Goal: Information Seeking & Learning: Check status

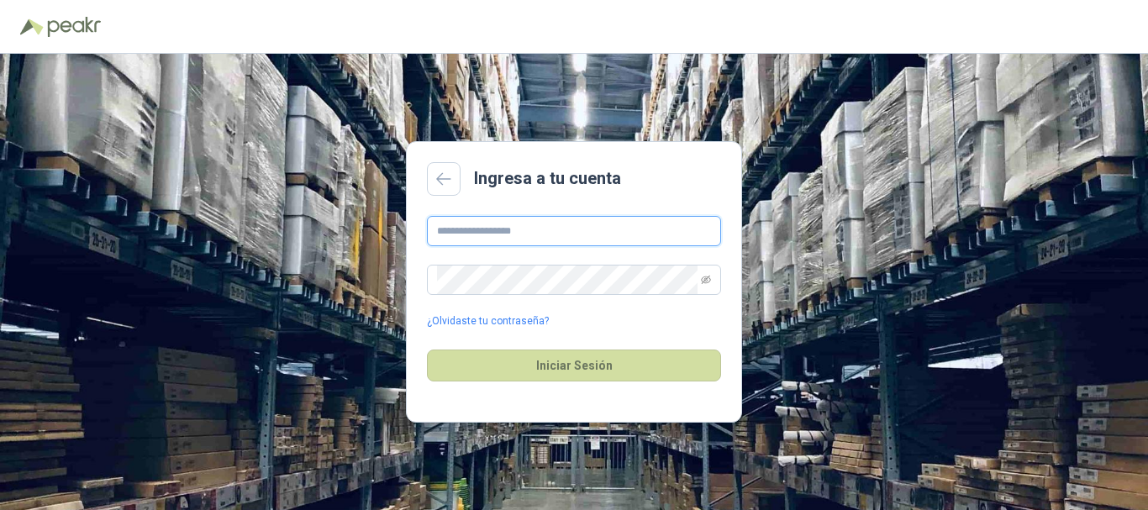
click at [604, 229] on input "text" at bounding box center [574, 231] width 294 height 30
type input "**********"
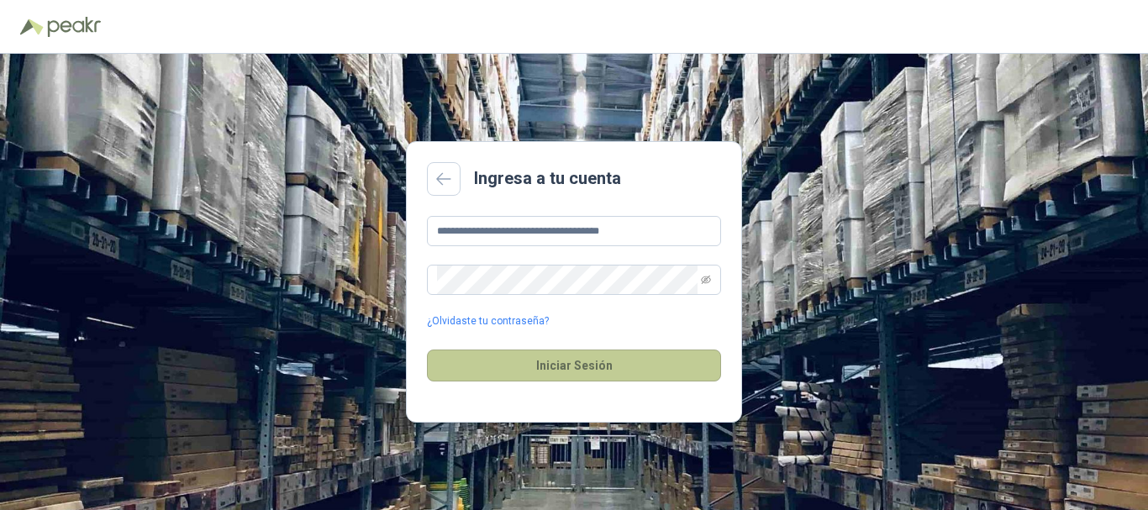
click at [593, 361] on button "Iniciar Sesión" at bounding box center [574, 366] width 294 height 32
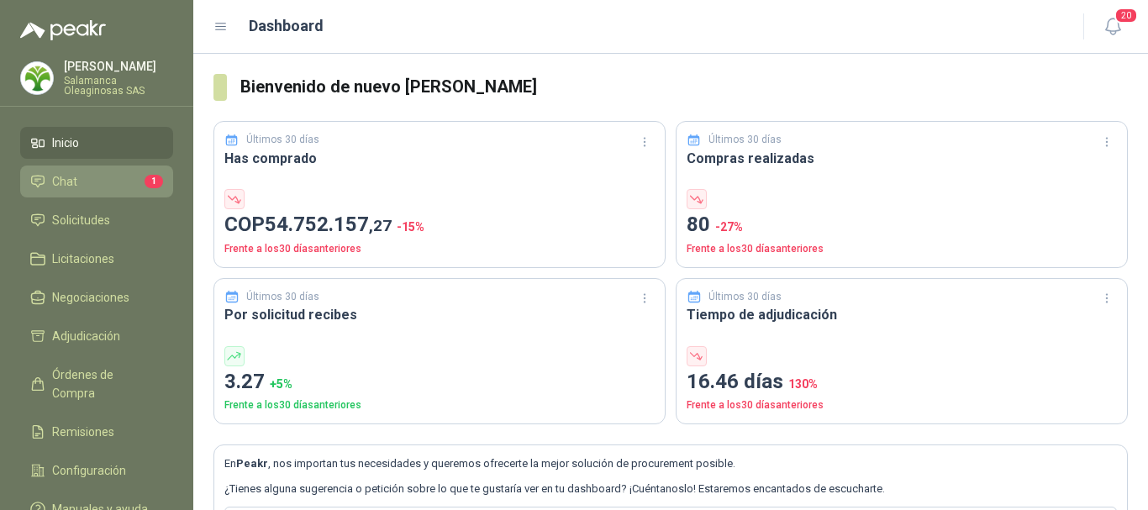
click at [69, 176] on span "Chat" at bounding box center [64, 181] width 25 height 18
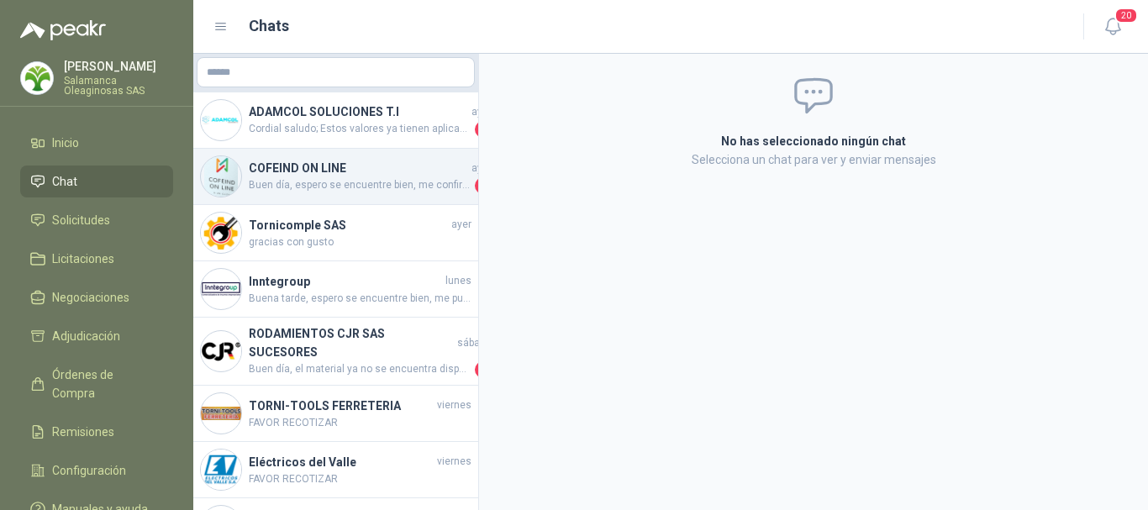
click at [367, 182] on span "Buen día, espero se encuentre bien, me confirma por favor la fecha de despacho" at bounding box center [360, 185] width 223 height 17
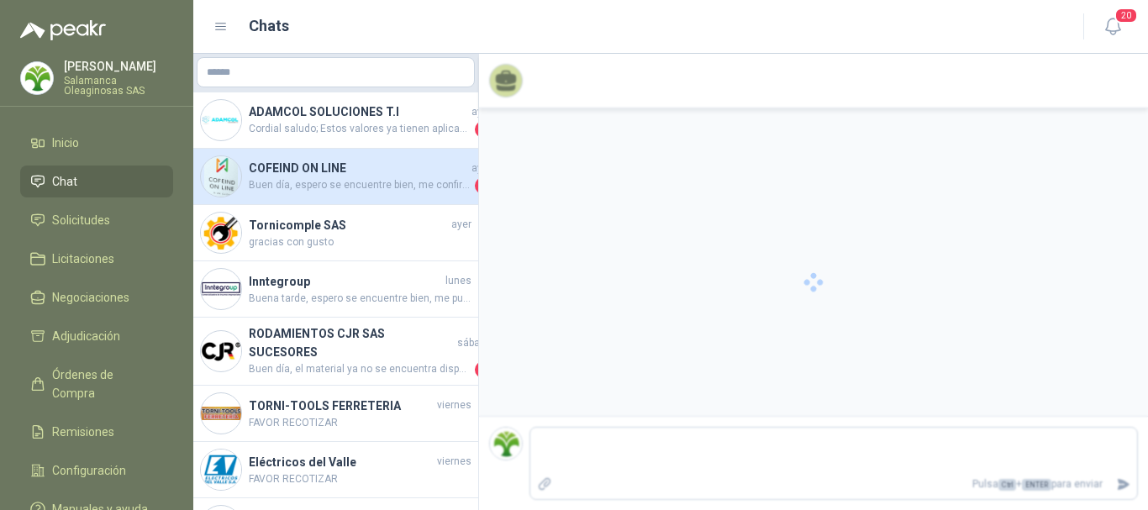
scroll to position [940, 0]
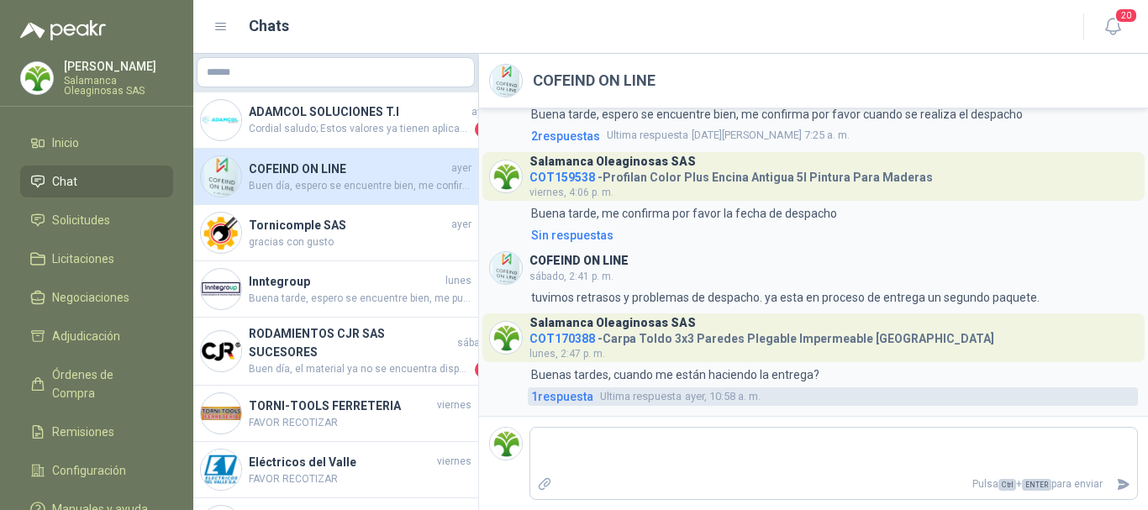
click at [673, 394] on span "Ultima respuesta" at bounding box center [641, 396] width 82 height 17
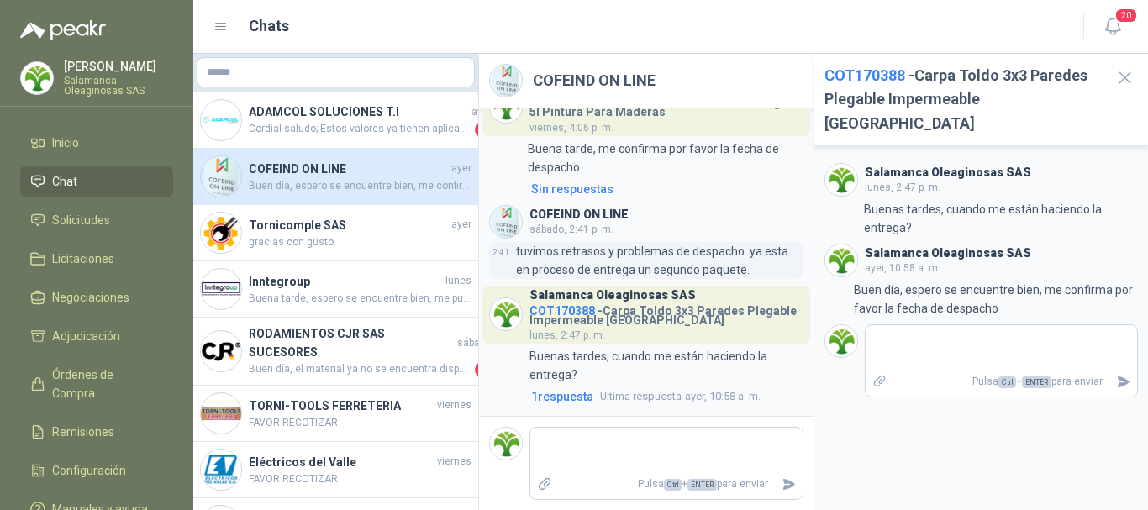
scroll to position [1281, 0]
click at [692, 401] on span "Ultima respuesta ayer, 10:58 a. m." at bounding box center [680, 396] width 161 height 17
click at [77, 217] on span "Solicitudes" at bounding box center [81, 220] width 58 height 18
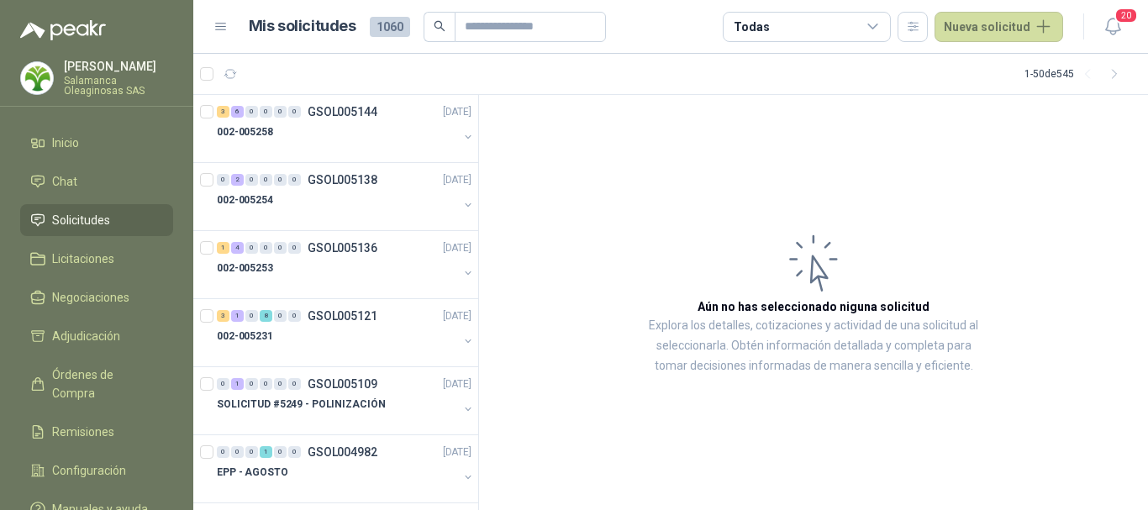
click at [116, 69] on p "[PERSON_NAME]" at bounding box center [118, 67] width 109 height 12
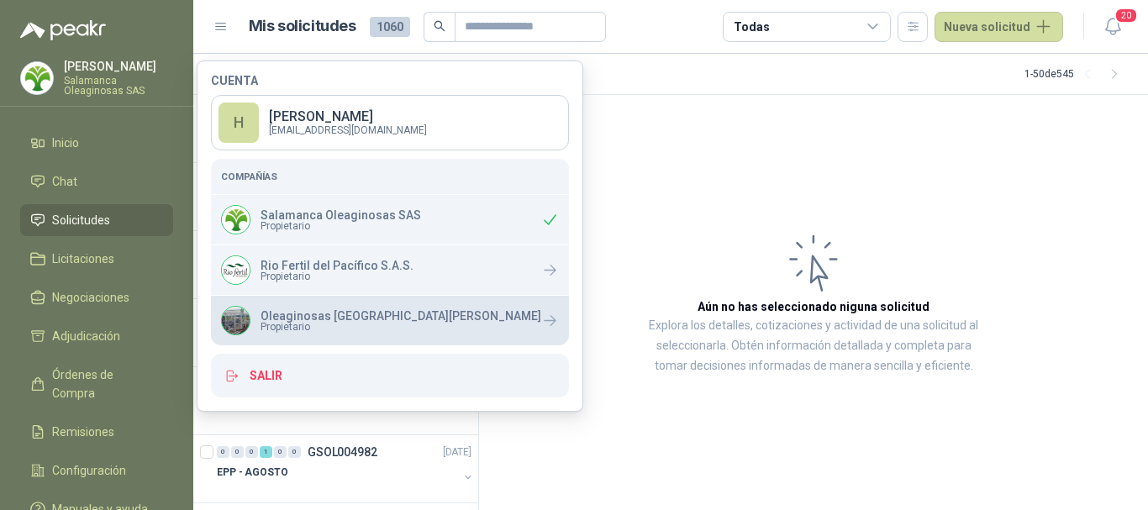
click at [305, 312] on p "Oleaginosas [GEOGRAPHIC_DATA]" at bounding box center [401, 316] width 281 height 12
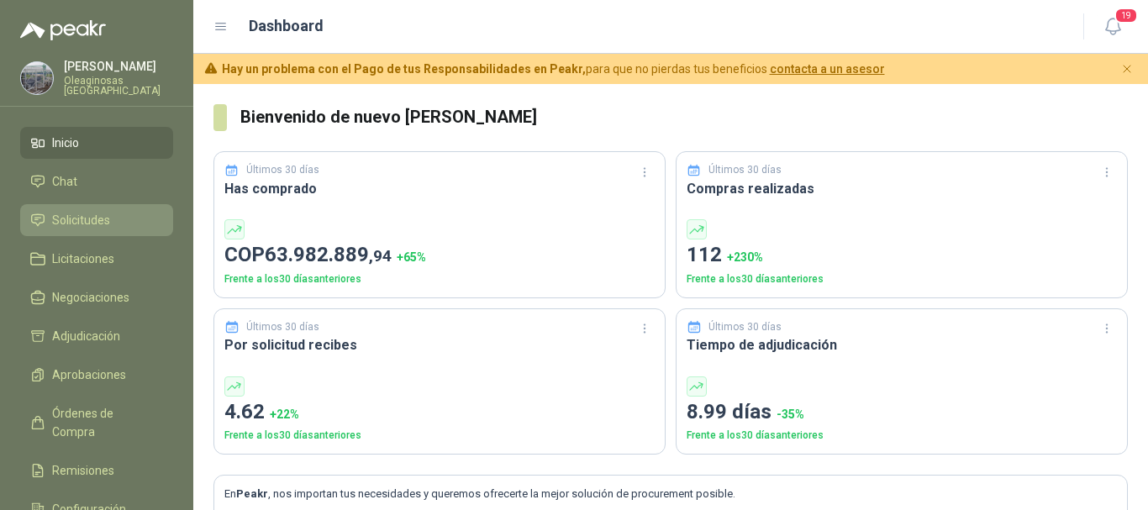
click at [125, 213] on li "Solicitudes" at bounding box center [96, 220] width 133 height 18
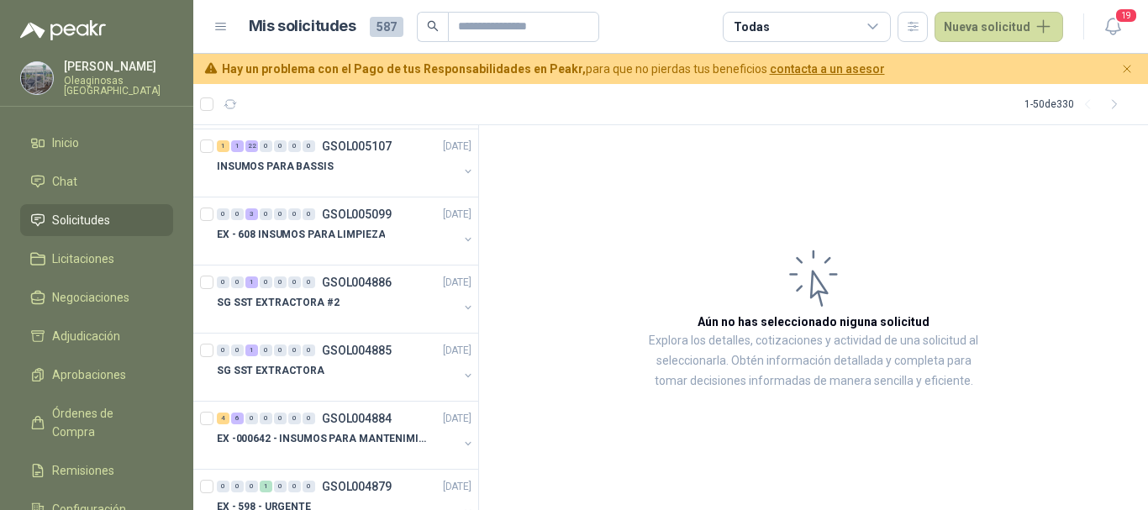
scroll to position [420, 0]
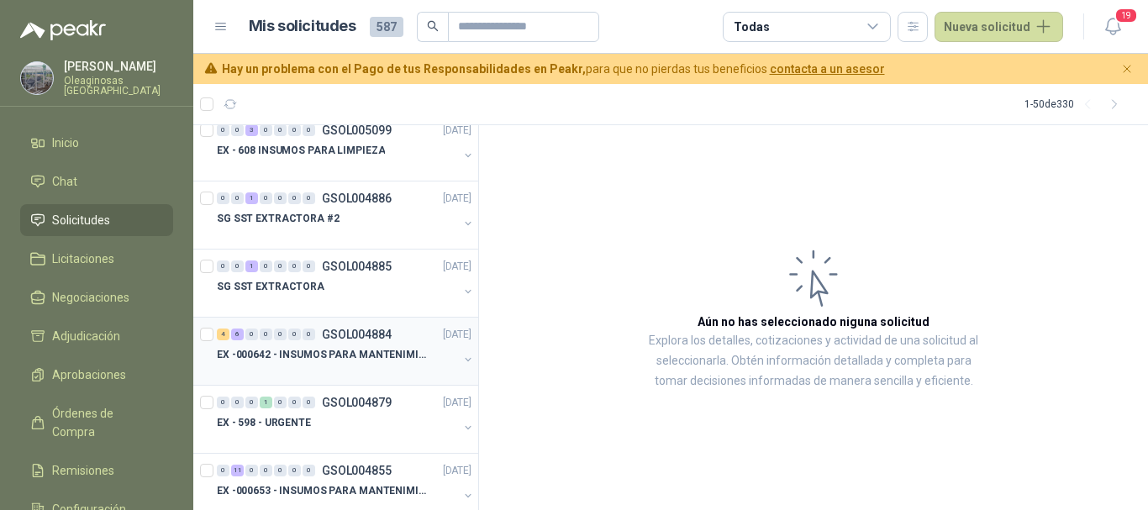
click at [353, 364] on div "EX -000642 - INSUMOS PARA MANTENIMIENTO PREVENTIVO" at bounding box center [337, 355] width 241 height 20
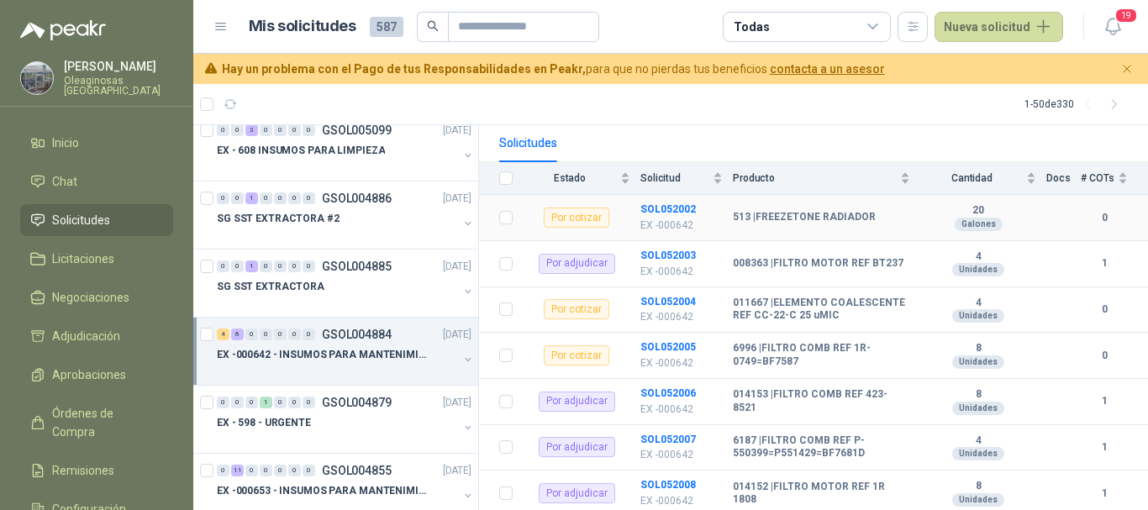
scroll to position [168, 0]
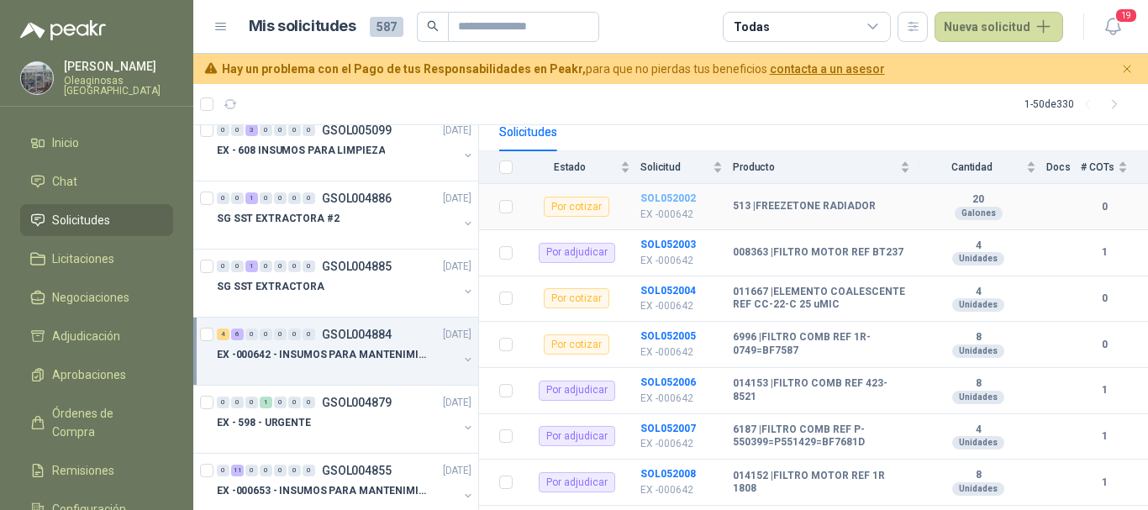
click at [663, 197] on b "SOL052002" at bounding box center [667, 198] width 55 height 12
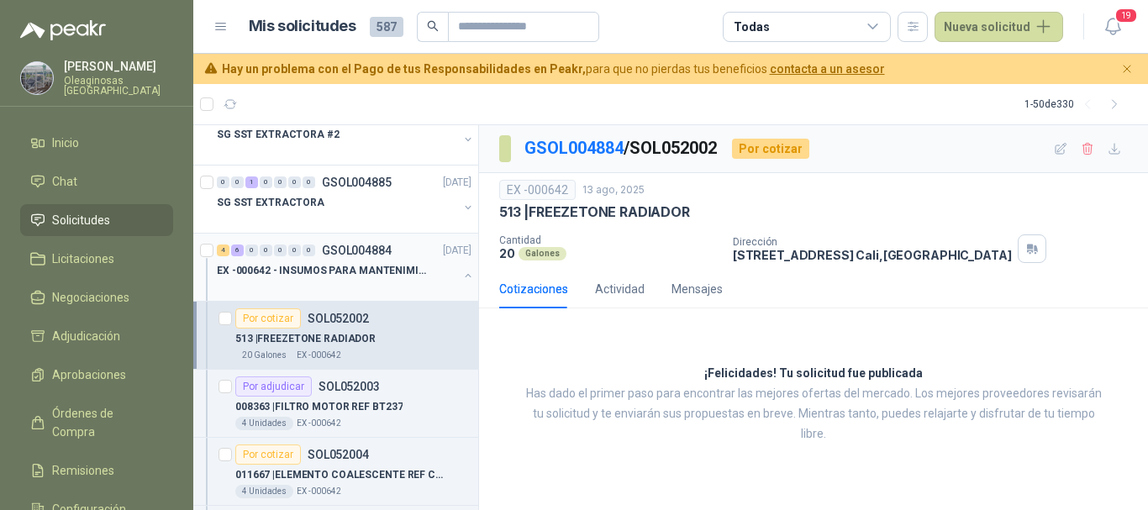
scroll to position [588, 0]
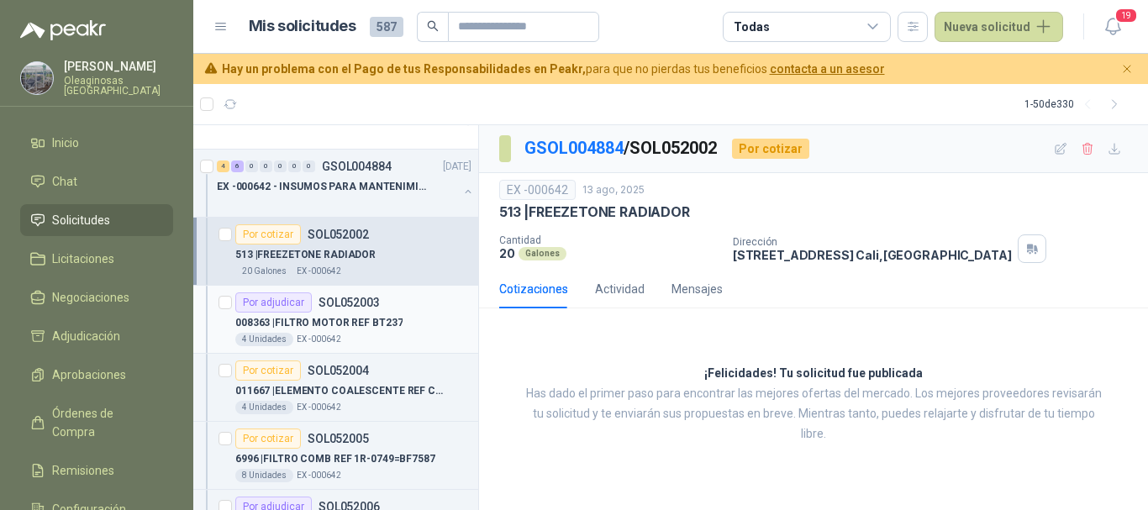
click at [372, 308] on p "SOL052003" at bounding box center [349, 303] width 61 height 12
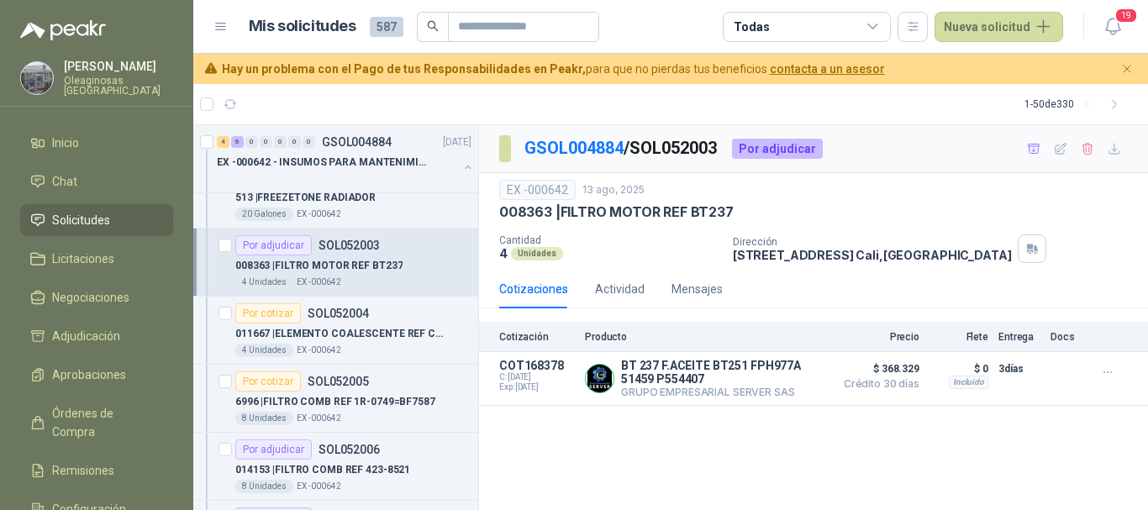
scroll to position [672, 0]
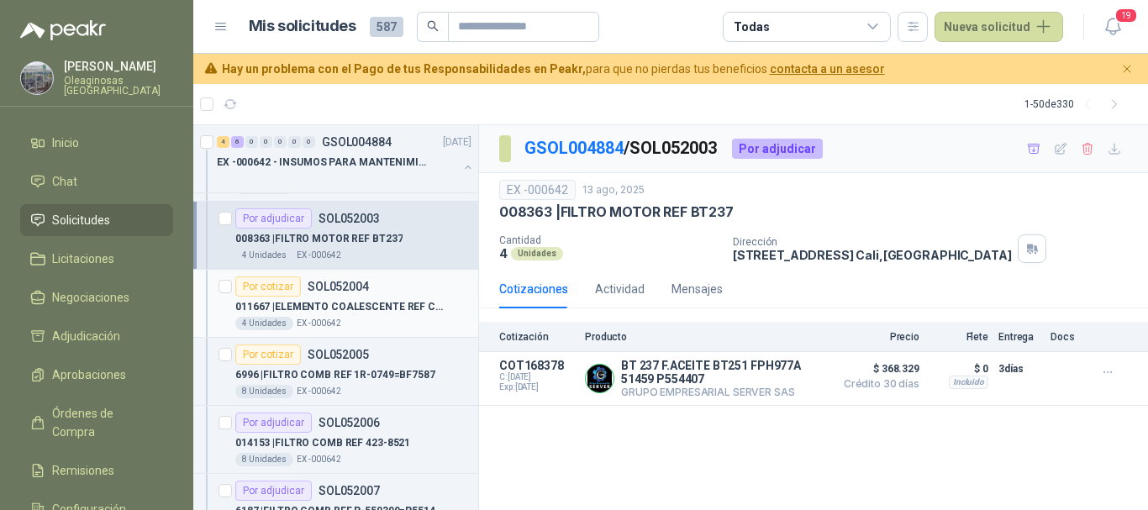
click at [396, 322] on div "4 Unidades EX -000642" at bounding box center [353, 323] width 236 height 13
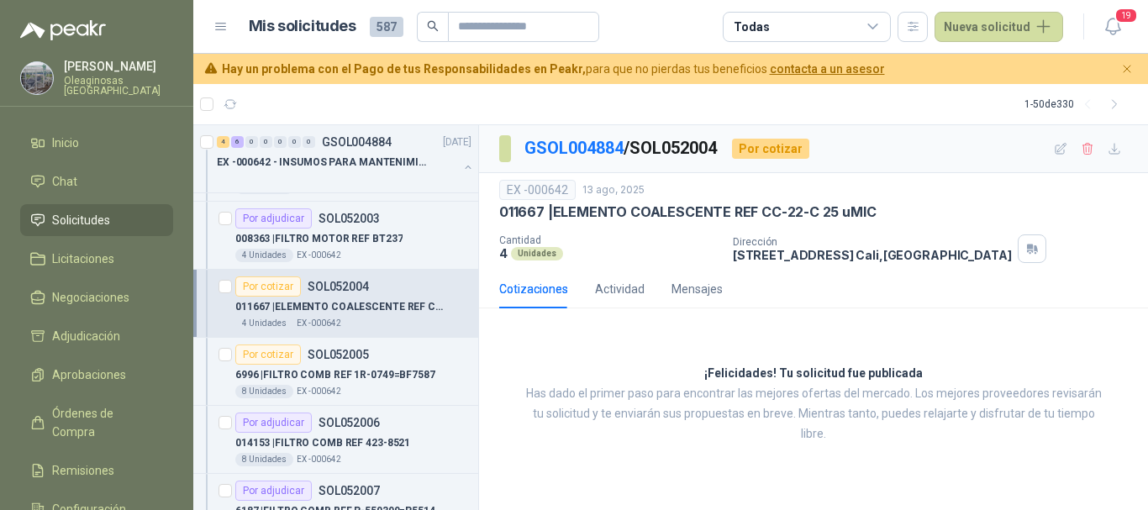
scroll to position [756, 0]
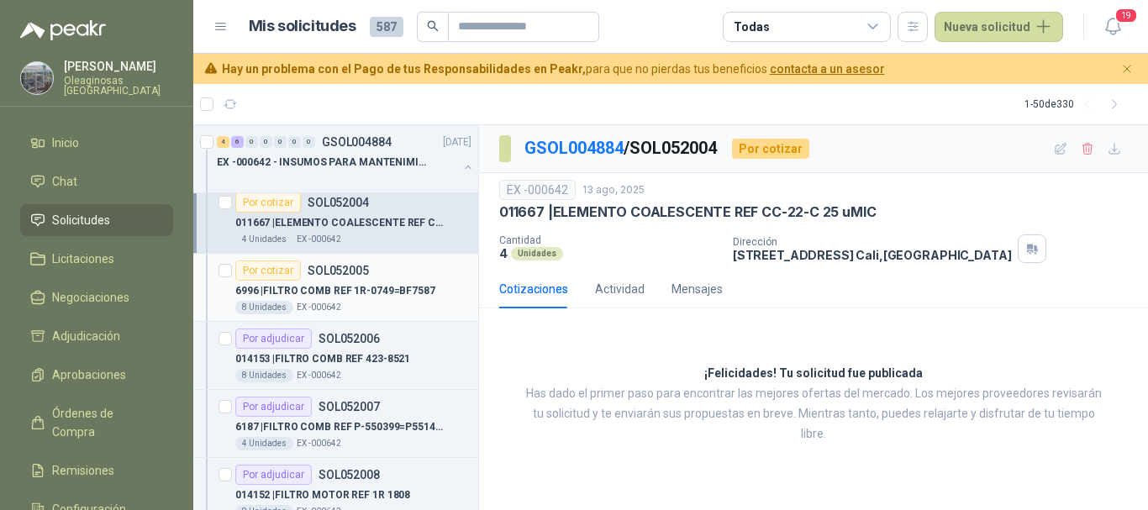
click at [403, 306] on div "8 Unidades EX -000642" at bounding box center [353, 307] width 236 height 13
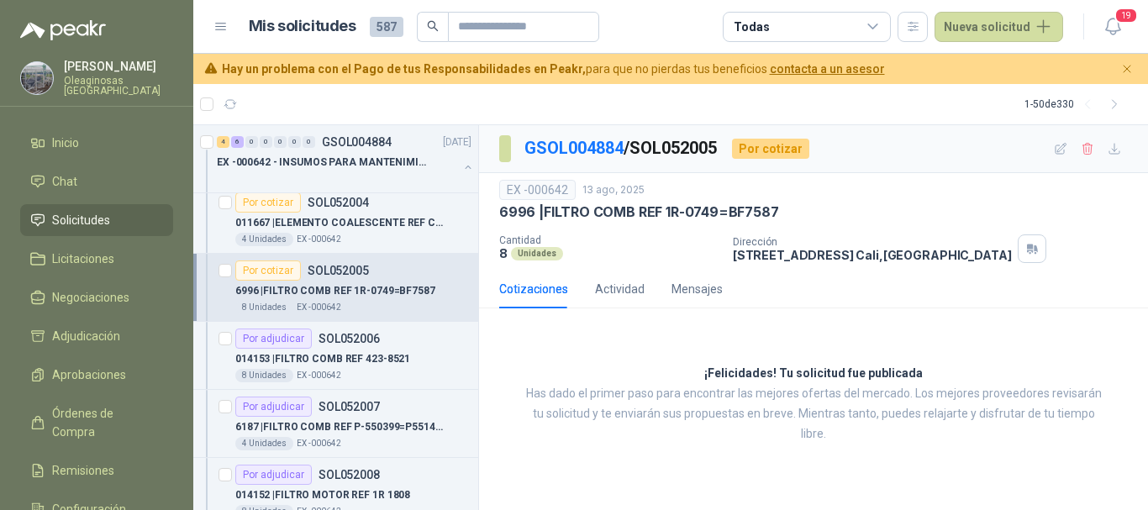
scroll to position [840, 0]
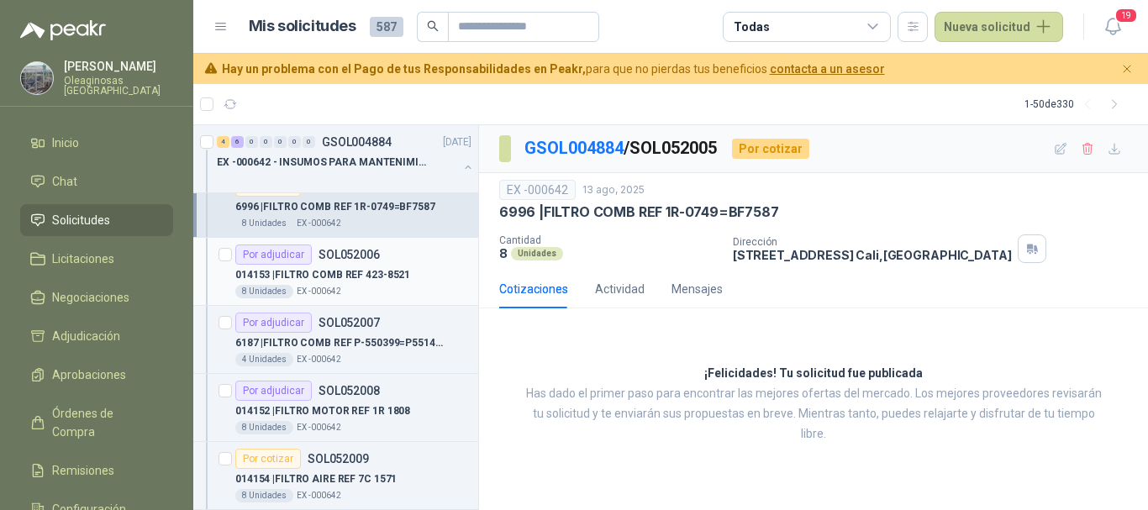
click at [408, 283] on div "014153 | FILTRO COMB REF 423-8521" at bounding box center [353, 275] width 236 height 20
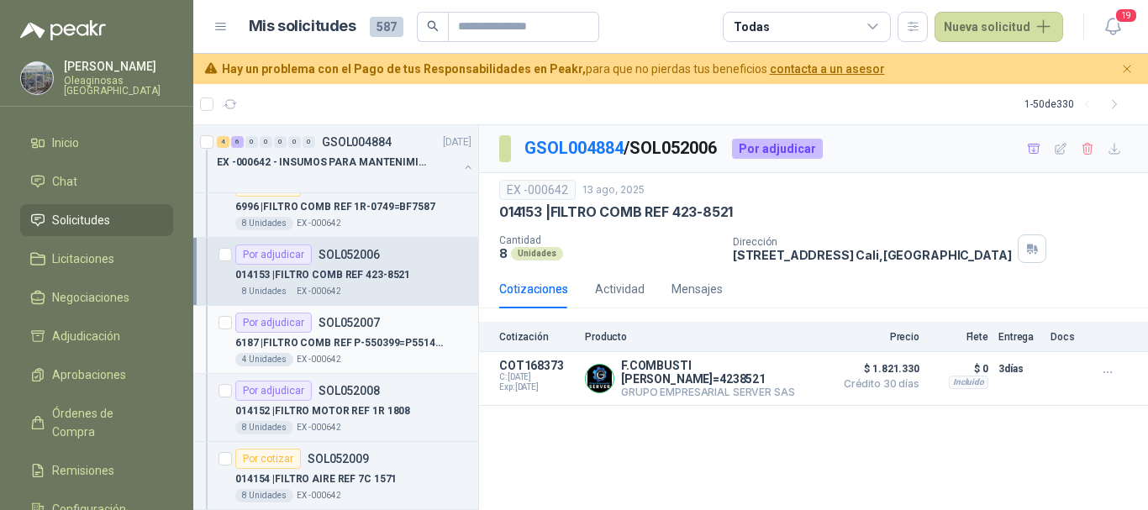
click at [389, 350] on p "6187 | FILTRO COMB REF P-550399=P551429=BF7681D" at bounding box center [339, 343] width 209 height 16
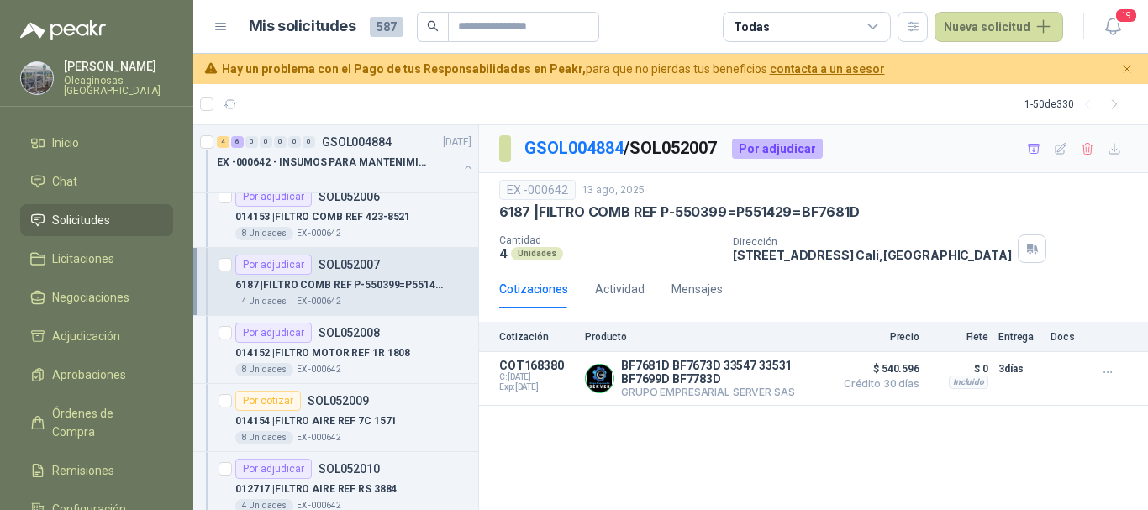
scroll to position [924, 0]
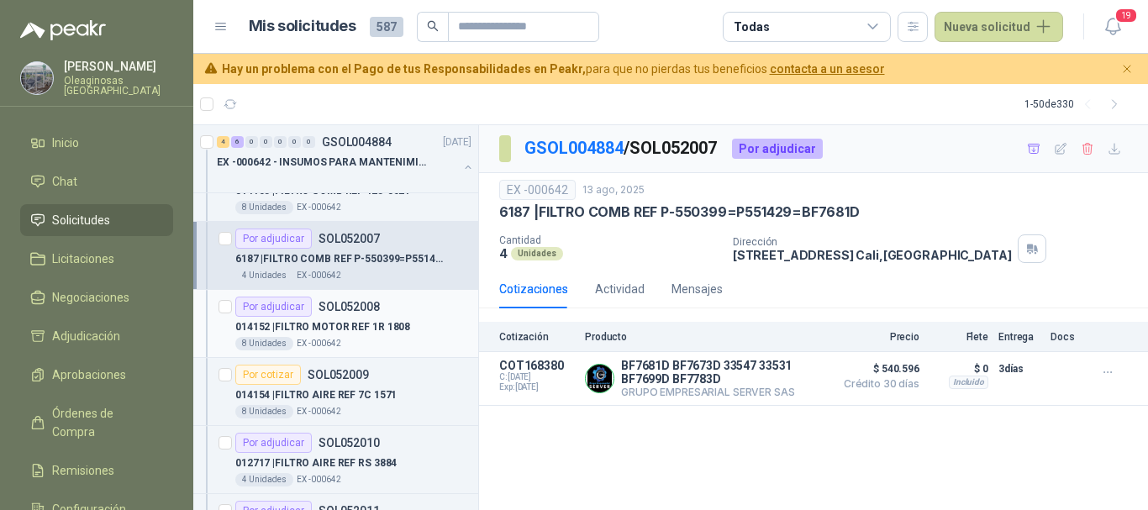
click at [401, 335] on div "014152 | FILTRO MOTOR REF 1R 1808" at bounding box center [353, 327] width 236 height 20
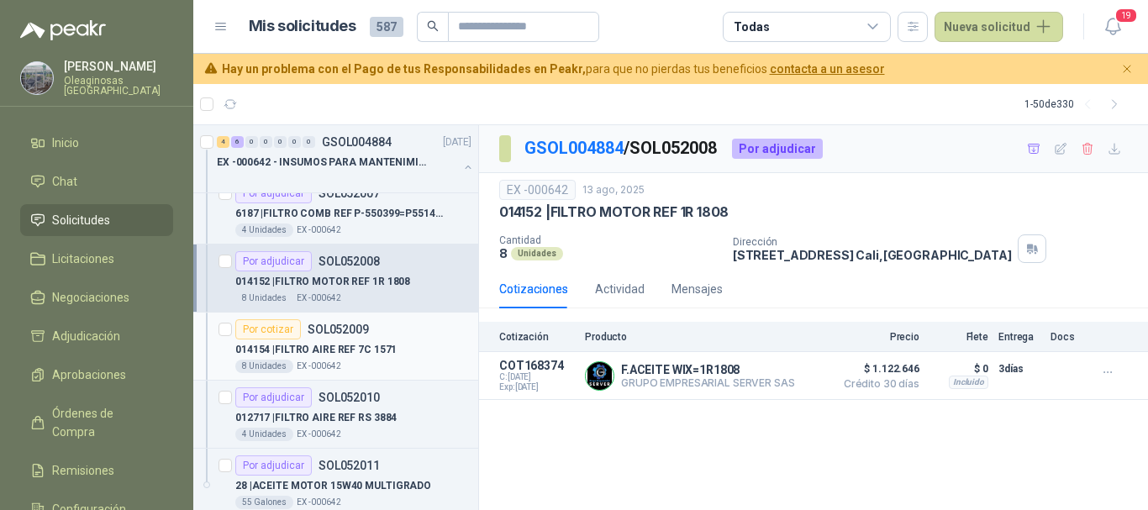
scroll to position [1008, 0]
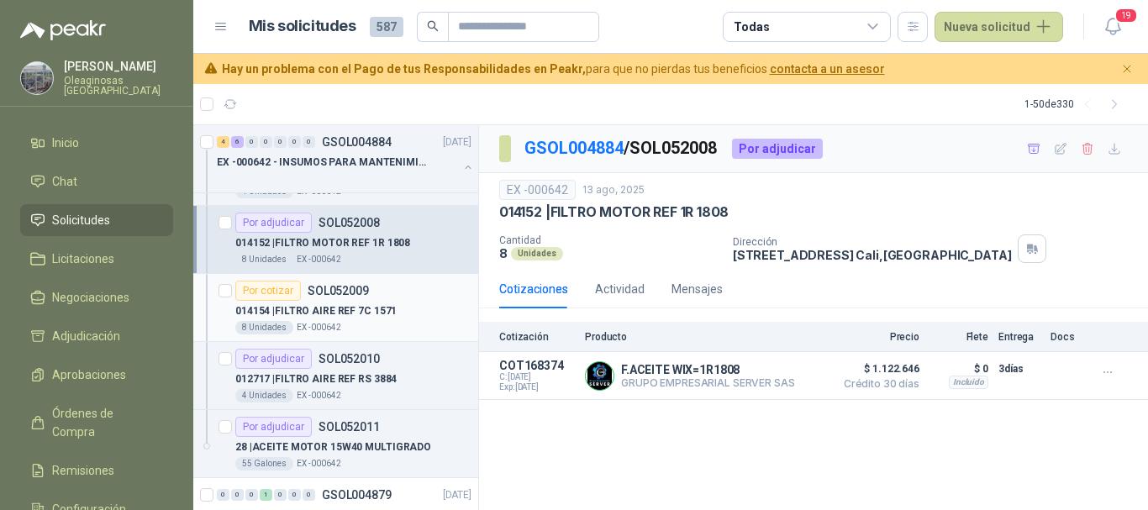
click at [432, 305] on div "014154 | FILTRO AIRE REF 7C 1571" at bounding box center [353, 311] width 236 height 20
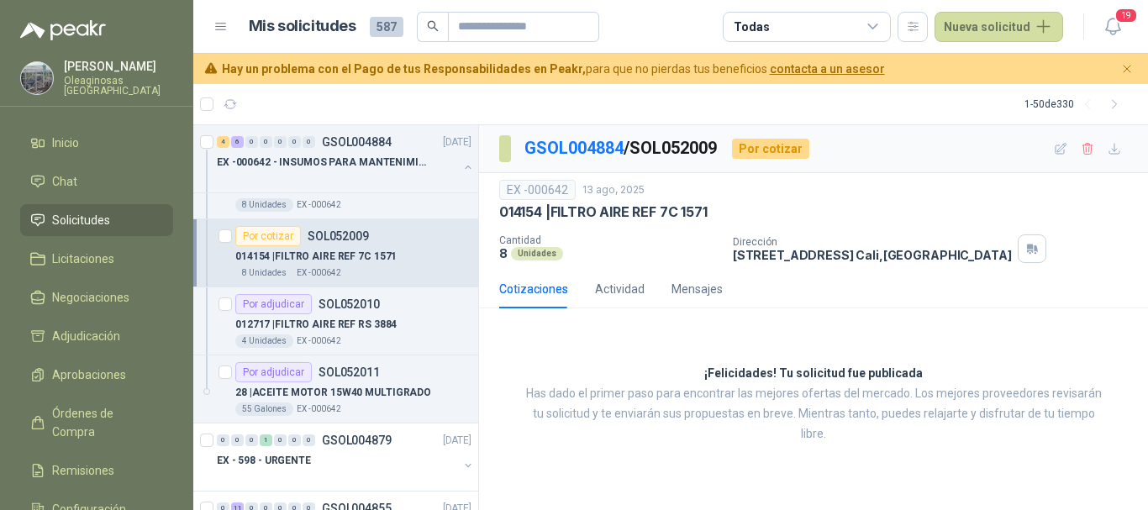
scroll to position [1092, 0]
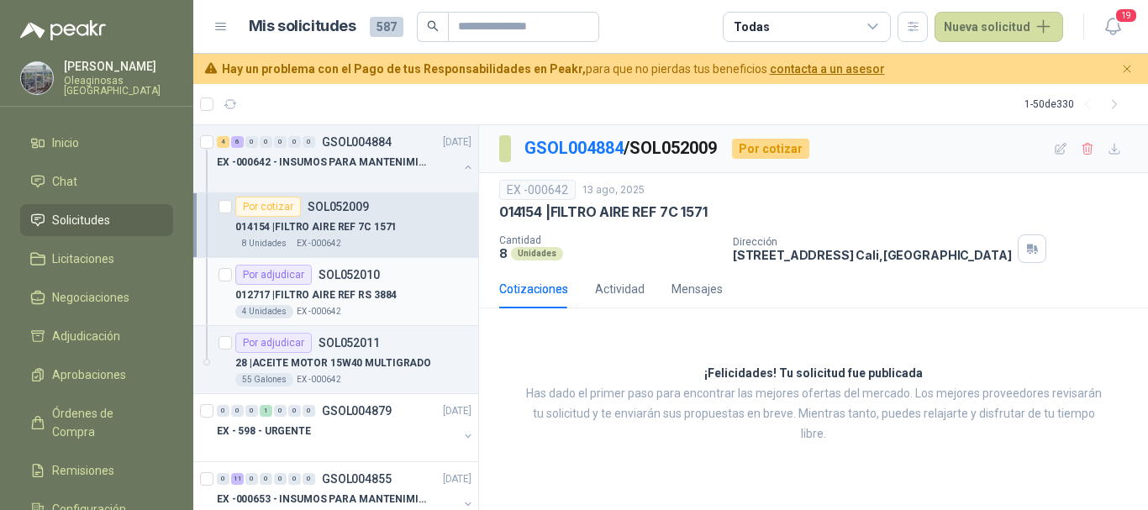
click at [435, 287] on div "012717 | FILTRO AIRE REF RS 3884" at bounding box center [353, 295] width 236 height 20
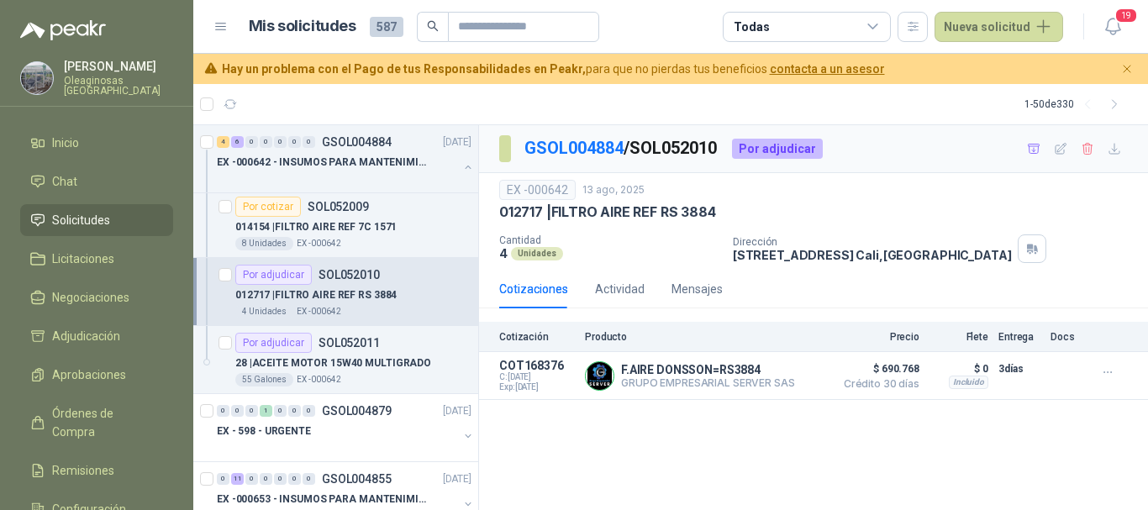
scroll to position [1177, 0]
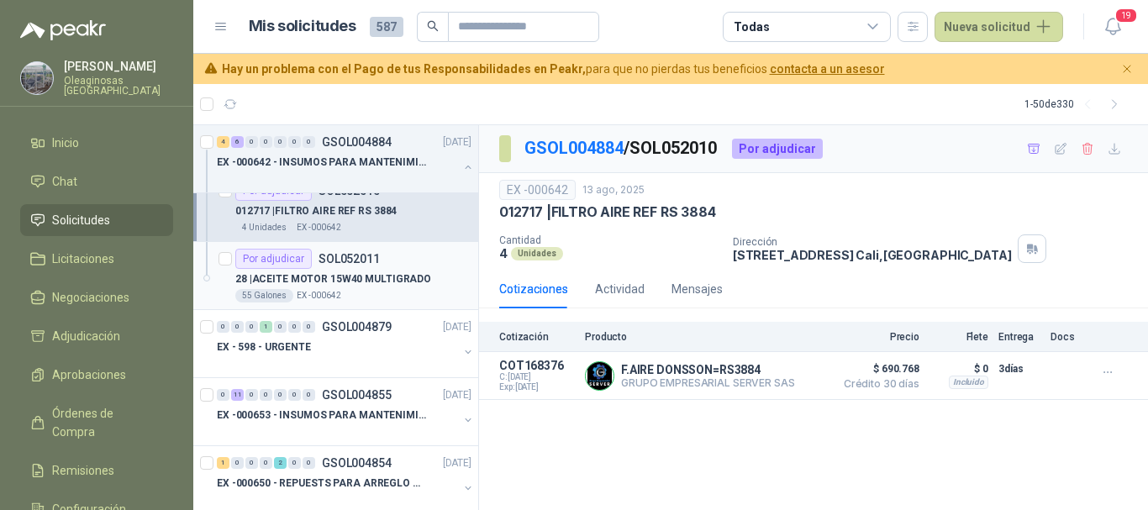
click at [405, 287] on p "28 | ACEITE MOTOR 15W40 MULTIGRADO" at bounding box center [333, 279] width 196 height 16
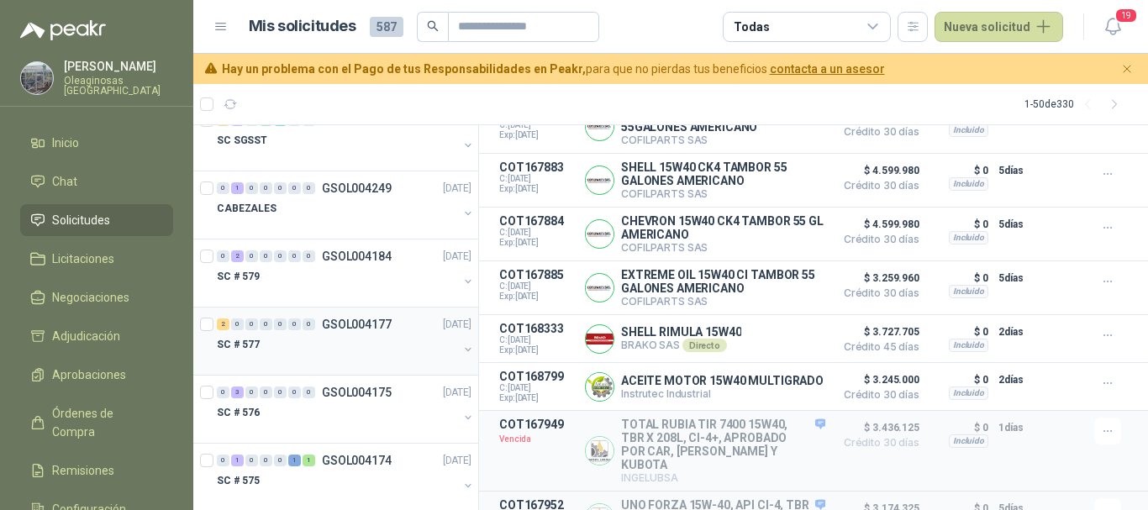
scroll to position [3722, 0]
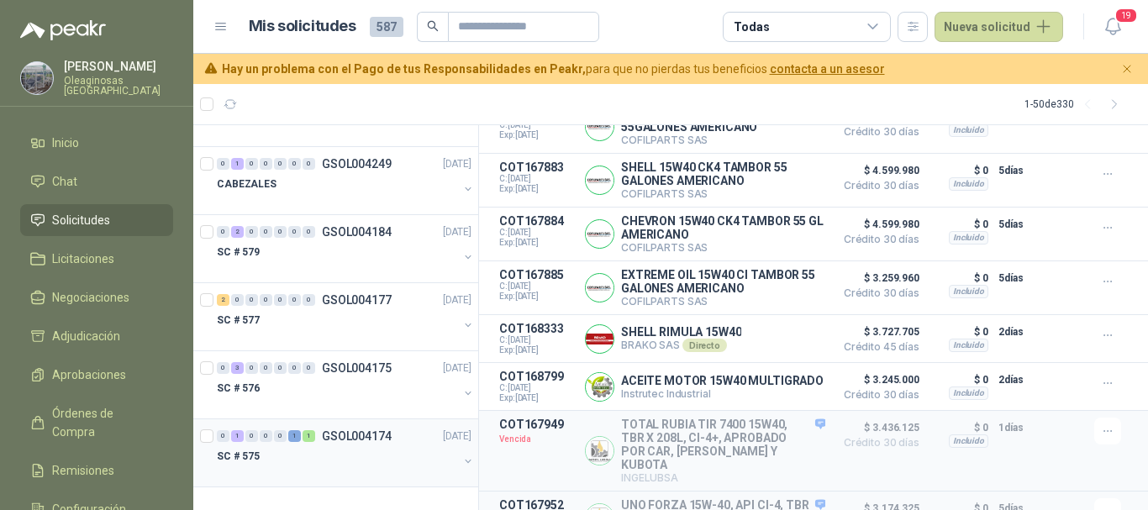
click at [325, 454] on div "SC # 575" at bounding box center [337, 456] width 241 height 20
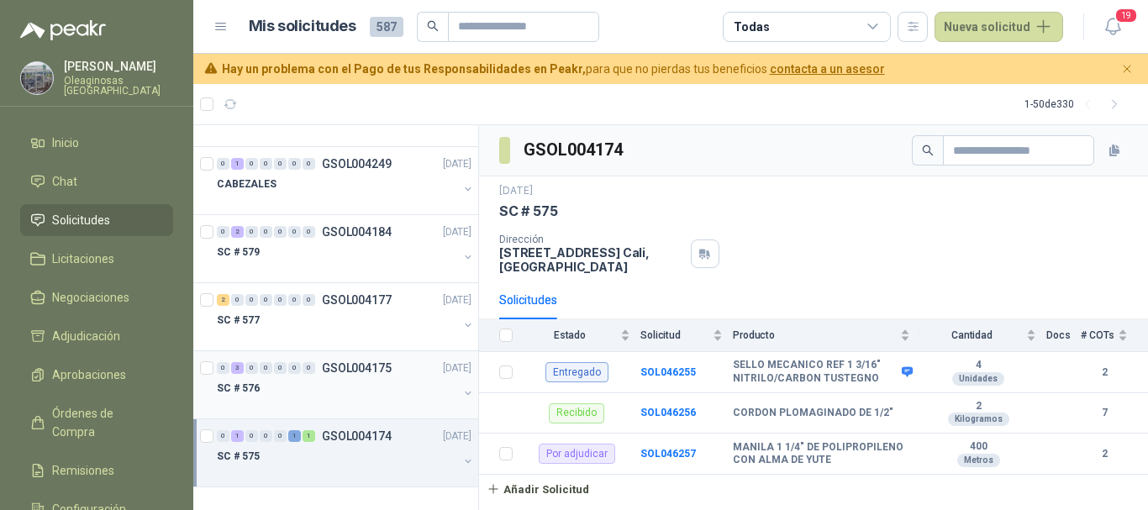
click at [314, 385] on div "SC # 576" at bounding box center [337, 388] width 241 height 20
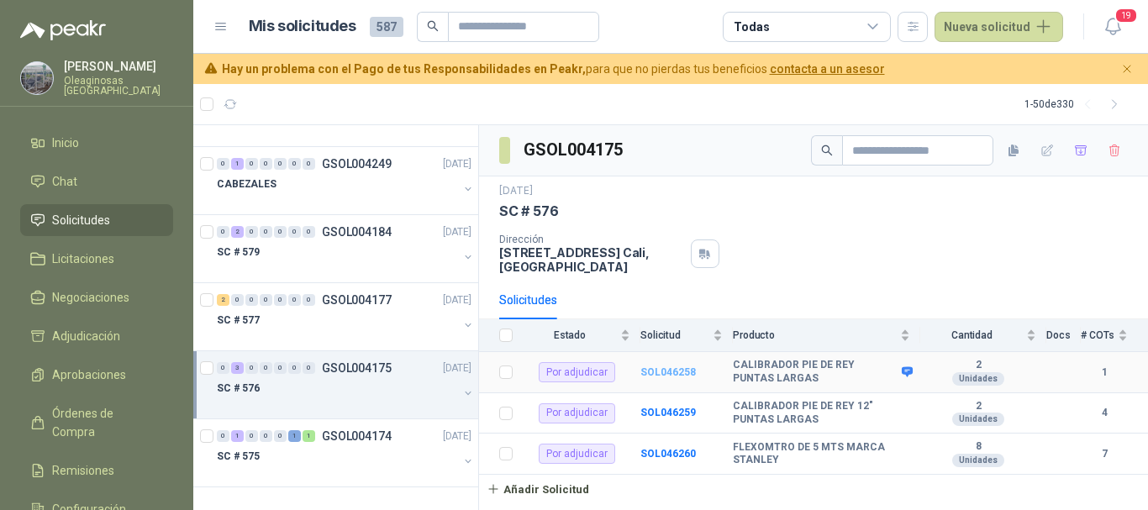
click at [669, 375] on b "SOL046258" at bounding box center [667, 372] width 55 height 12
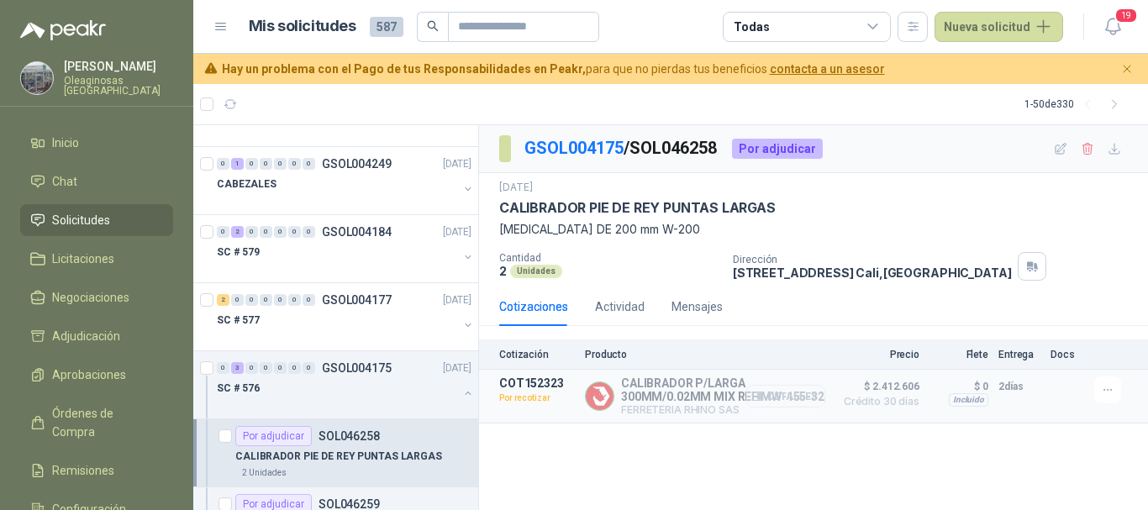
click at [810, 398] on button "Detalles" at bounding box center [785, 396] width 79 height 23
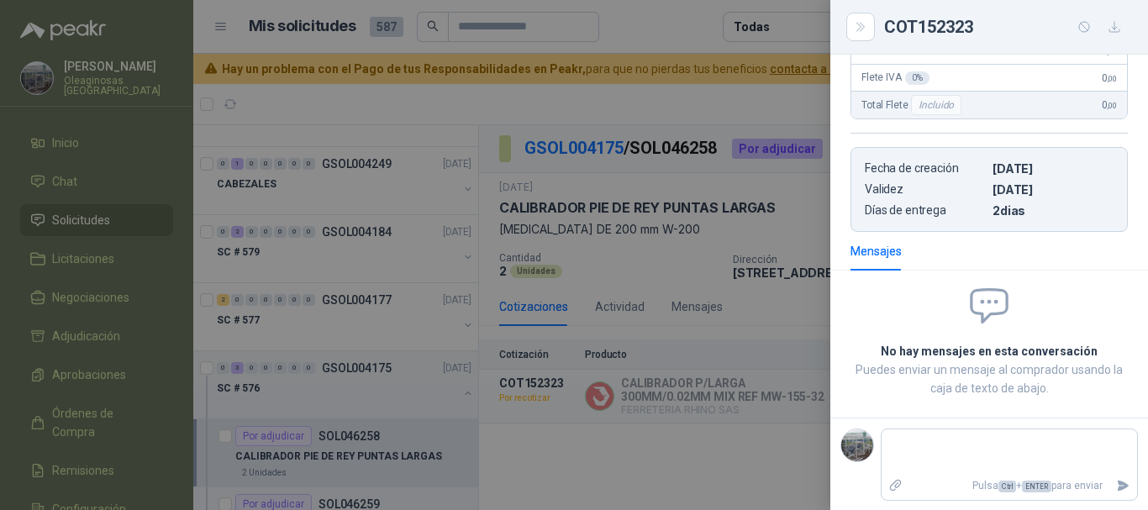
scroll to position [355, 0]
click at [666, 15] on div at bounding box center [574, 255] width 1148 height 510
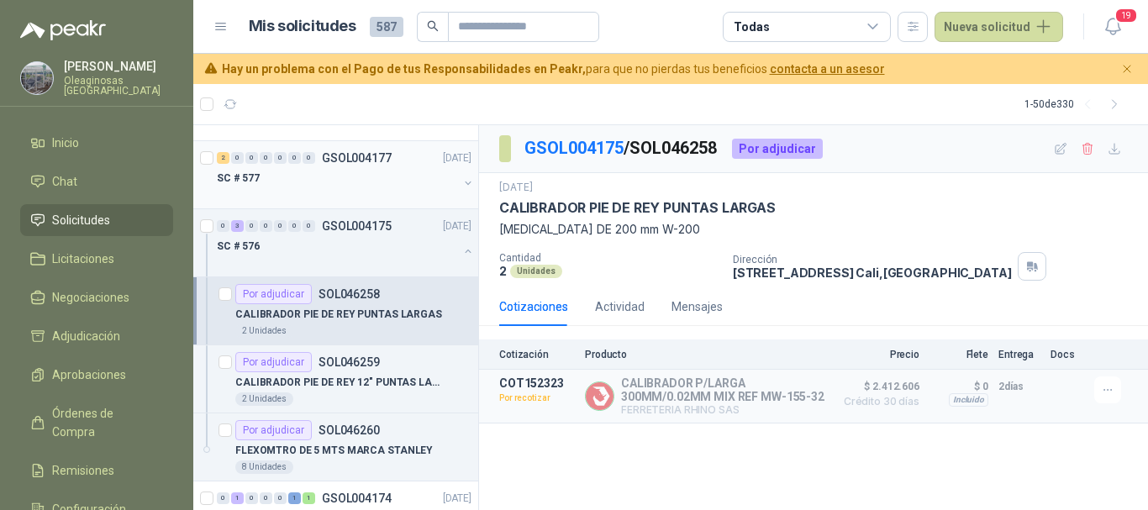
scroll to position [3890, 0]
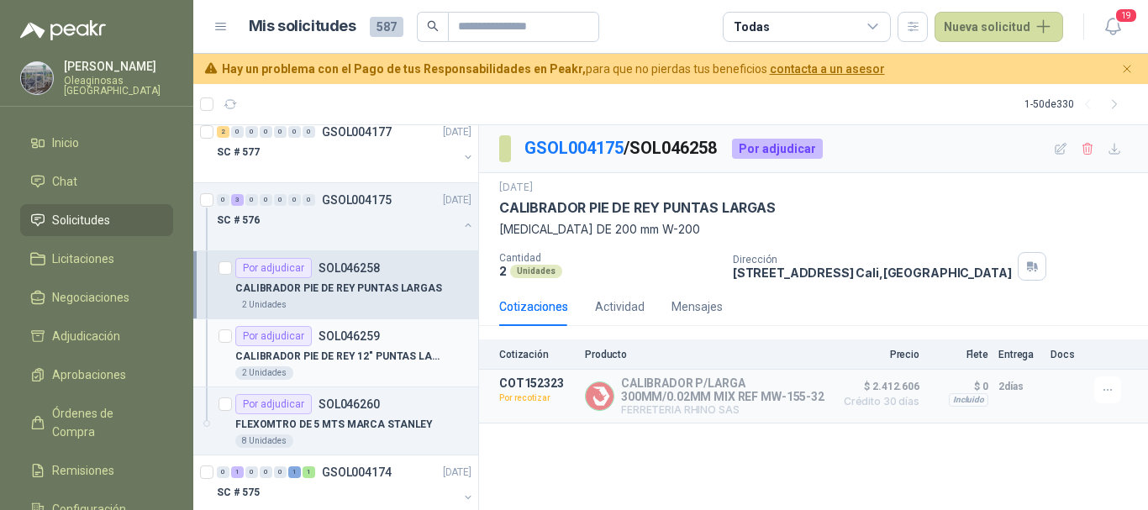
click at [395, 362] on p "CALIBRADOR PIE DE REY 12" PUNTAS LARGAS" at bounding box center [339, 357] width 209 height 16
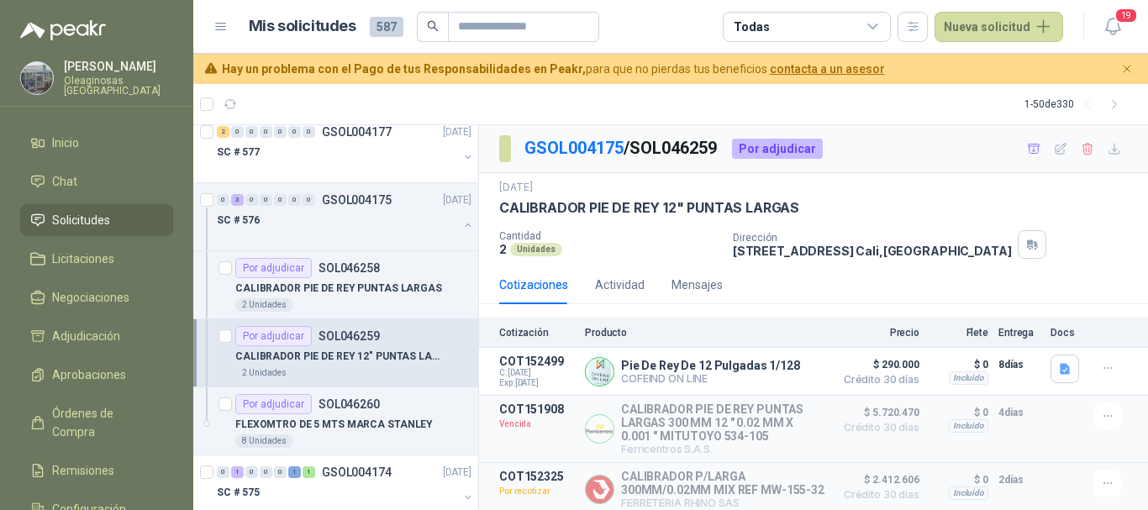
click at [373, 357] on p "CALIBRADOR PIE DE REY 12" PUNTAS LARGAS" at bounding box center [339, 357] width 209 height 16
click at [405, 341] on div "Por adjudicar SOL046259" at bounding box center [353, 335] width 236 height 20
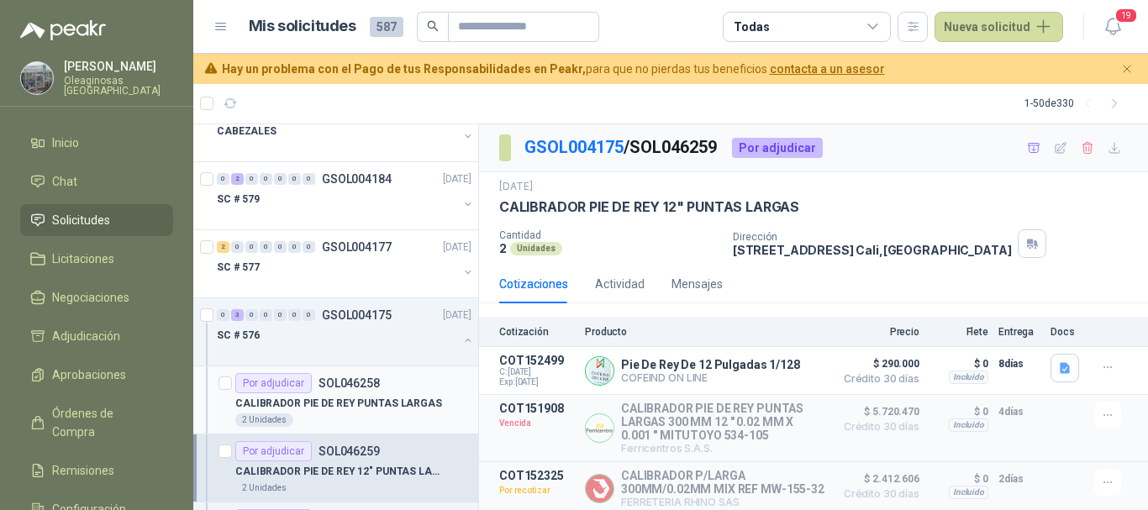
scroll to position [3722, 0]
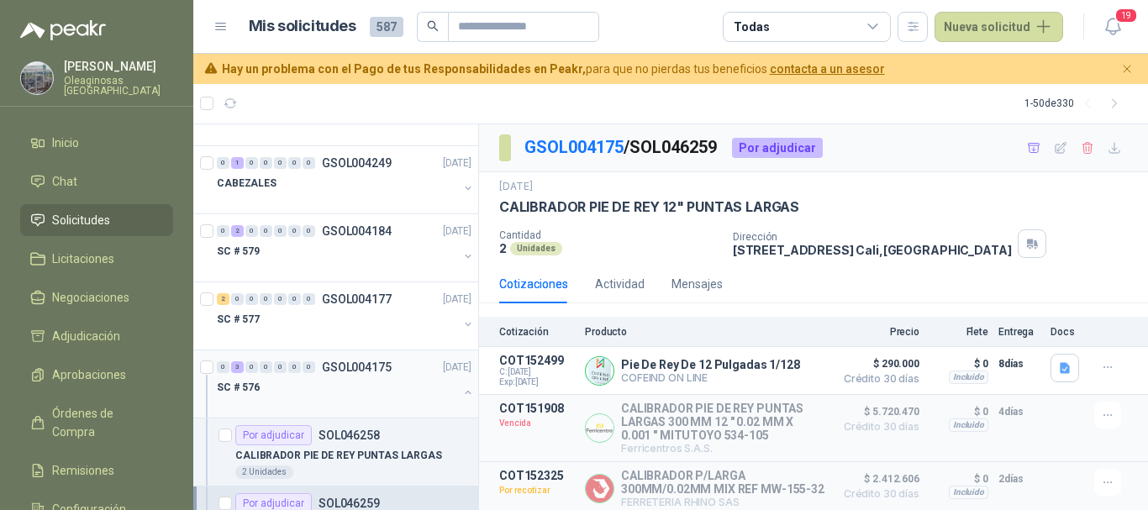
click at [382, 392] on div "SC # 576" at bounding box center [337, 387] width 241 height 20
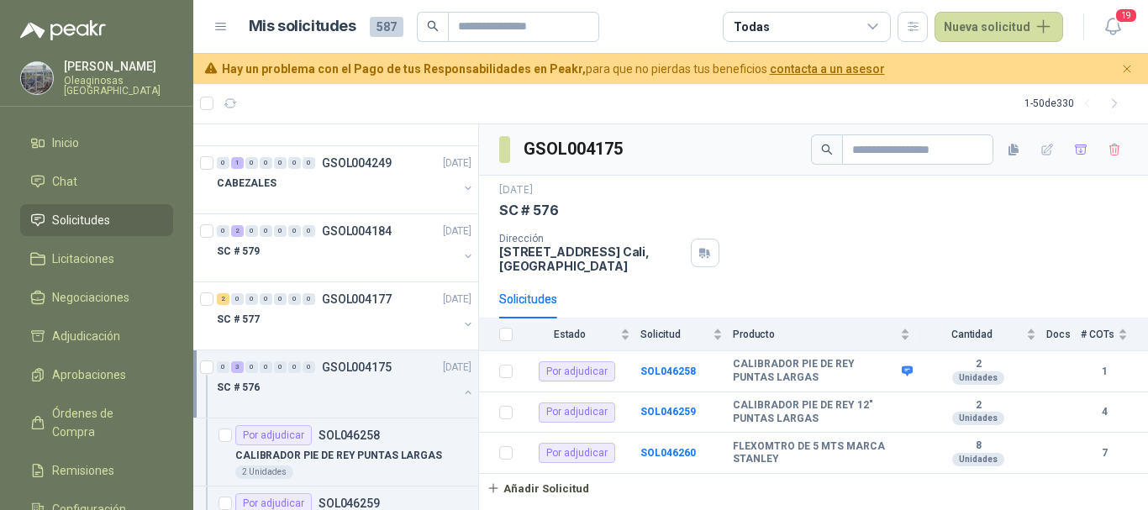
click at [331, 390] on div "SC # 576" at bounding box center [337, 387] width 241 height 20
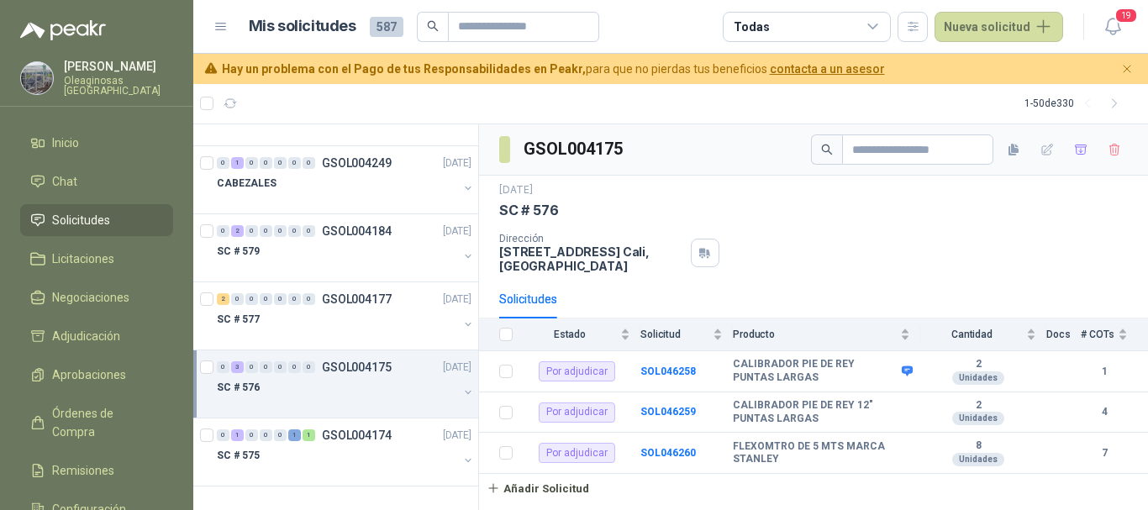
click at [331, 390] on div "SC # 576" at bounding box center [337, 387] width 241 height 20
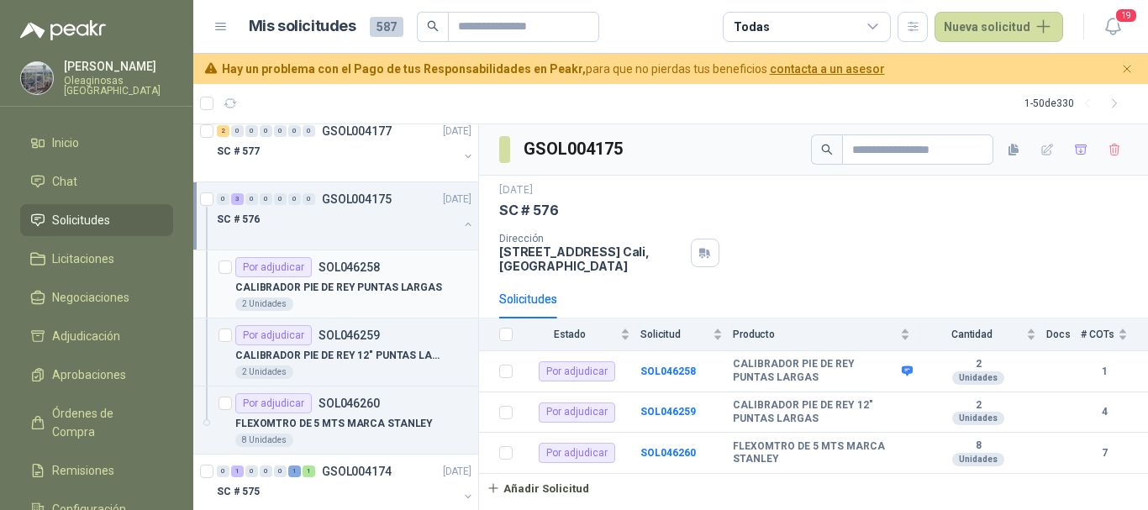
scroll to position [3806, 0]
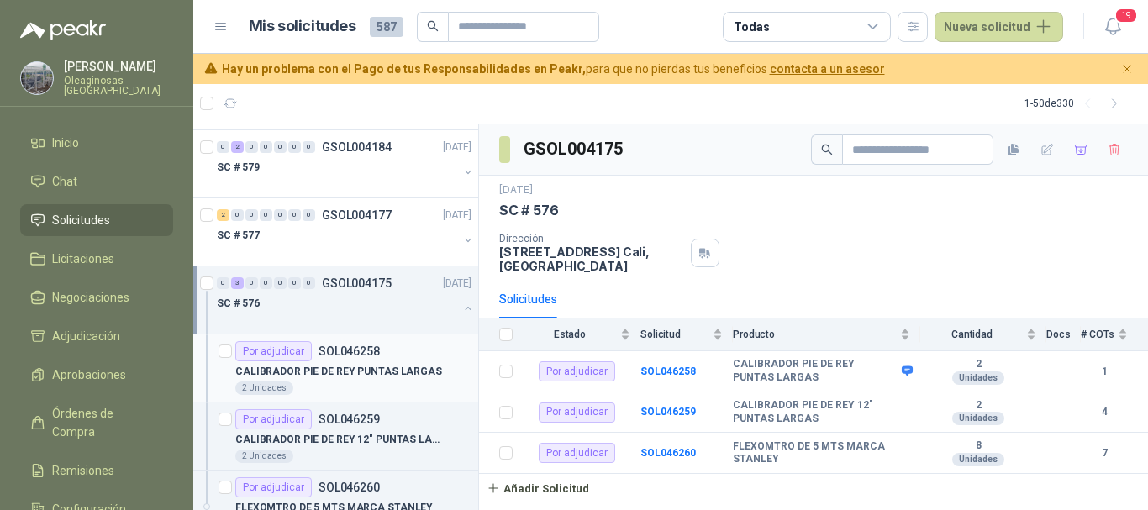
click at [393, 379] on p "CALIBRADOR PIE DE REY PUNTAS LARGAS" at bounding box center [338, 372] width 207 height 16
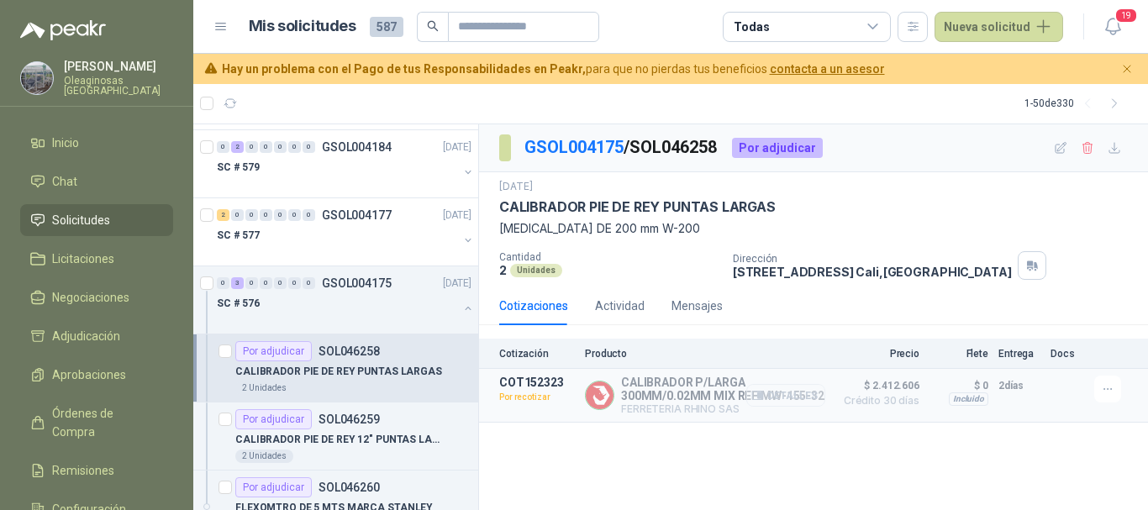
click at [792, 398] on button "Detalles" at bounding box center [785, 395] width 79 height 23
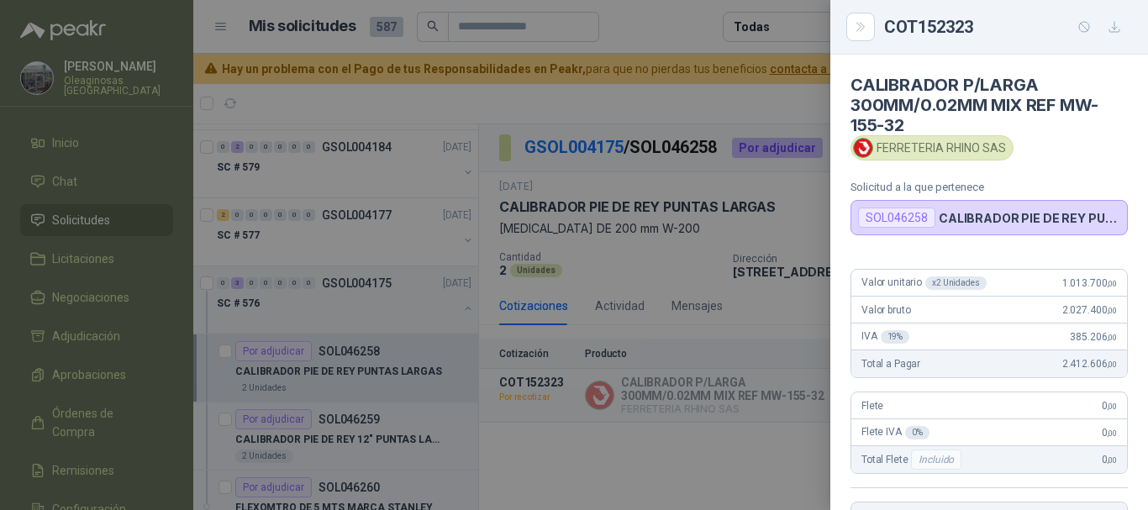
scroll to position [347, 0]
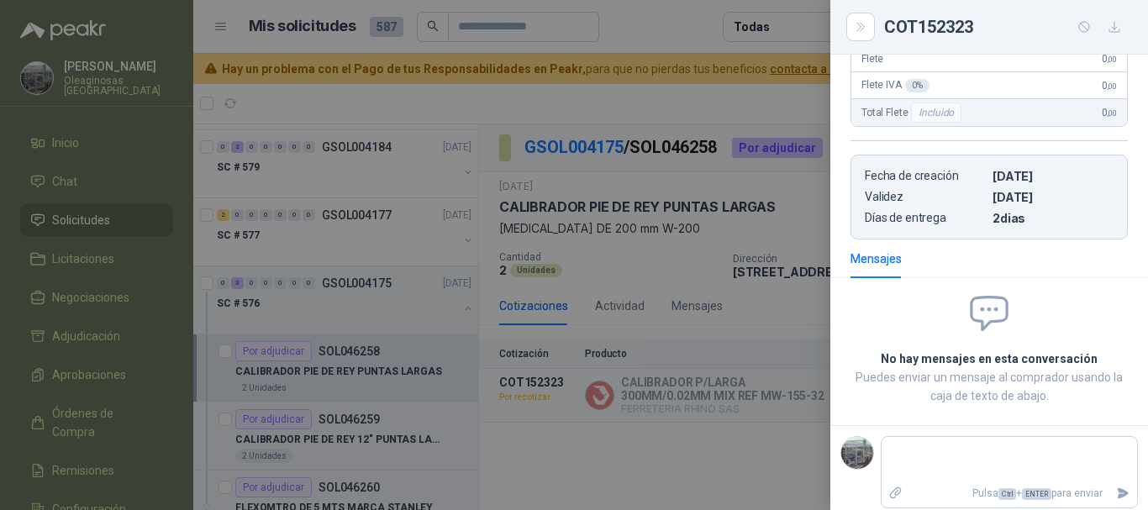
click at [743, 107] on div at bounding box center [574, 255] width 1148 height 510
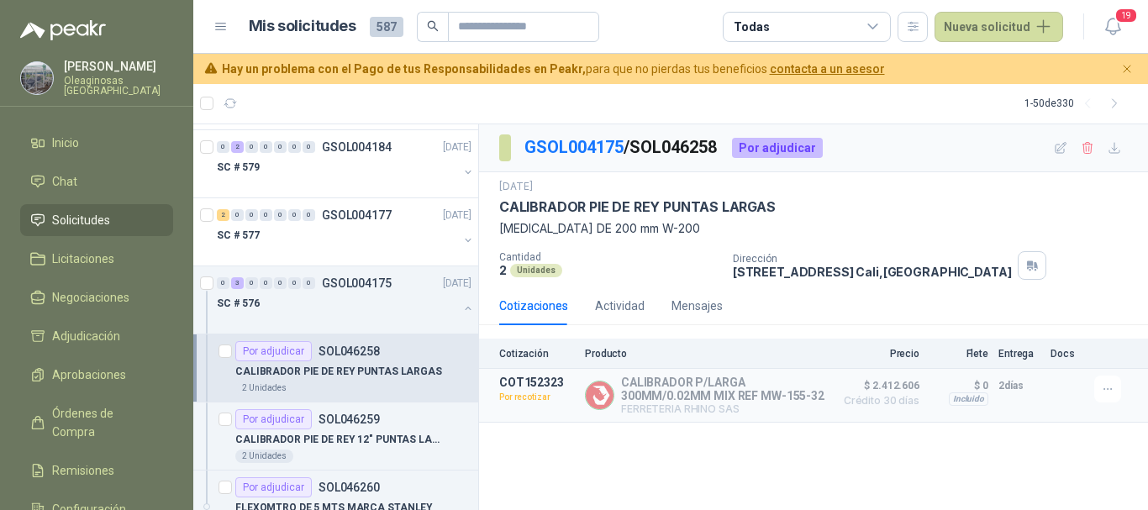
click at [731, 101] on article "1 - 50 de 330" at bounding box center [670, 103] width 955 height 40
click at [1111, 392] on icon "button" at bounding box center [1108, 389] width 14 height 14
click at [795, 392] on button "Detalles" at bounding box center [785, 395] width 79 height 23
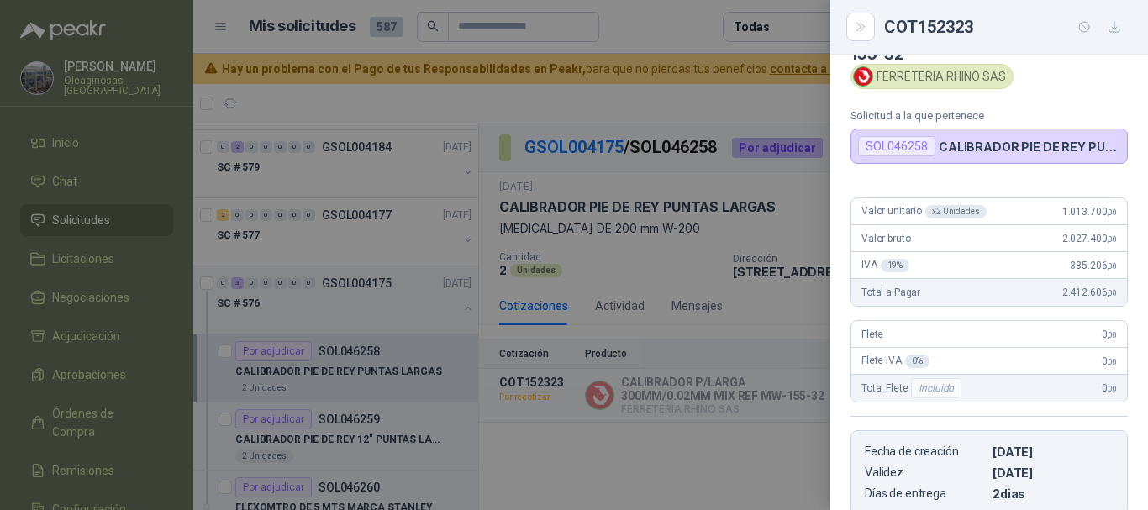
scroll to position [0, 0]
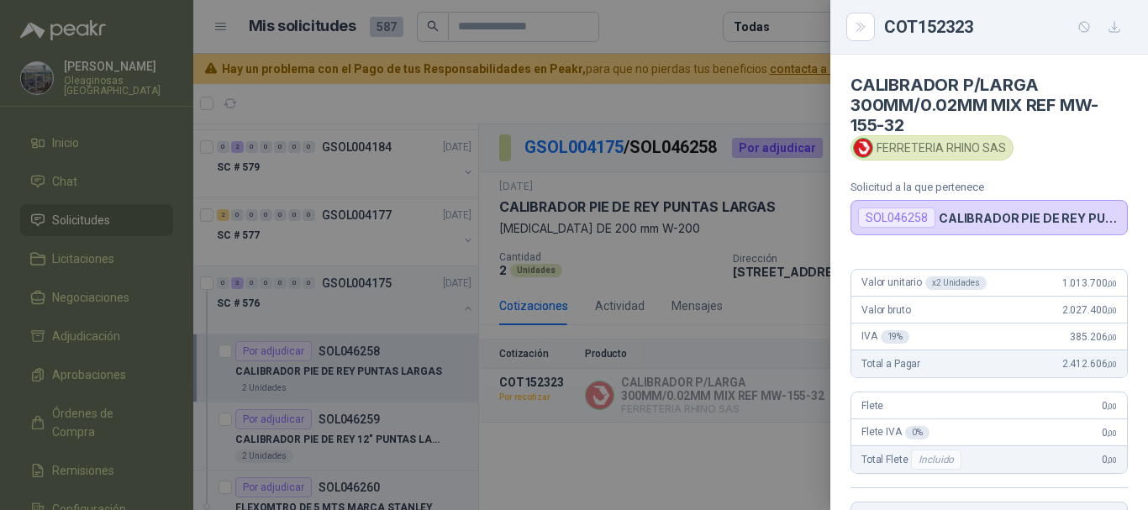
click at [673, 18] on div at bounding box center [574, 255] width 1148 height 510
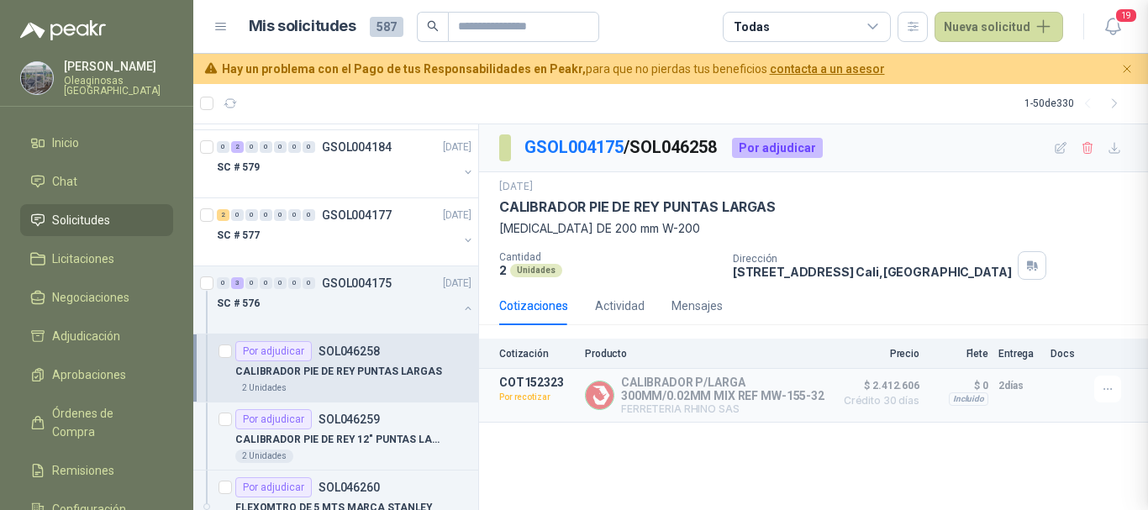
scroll to position [355, 0]
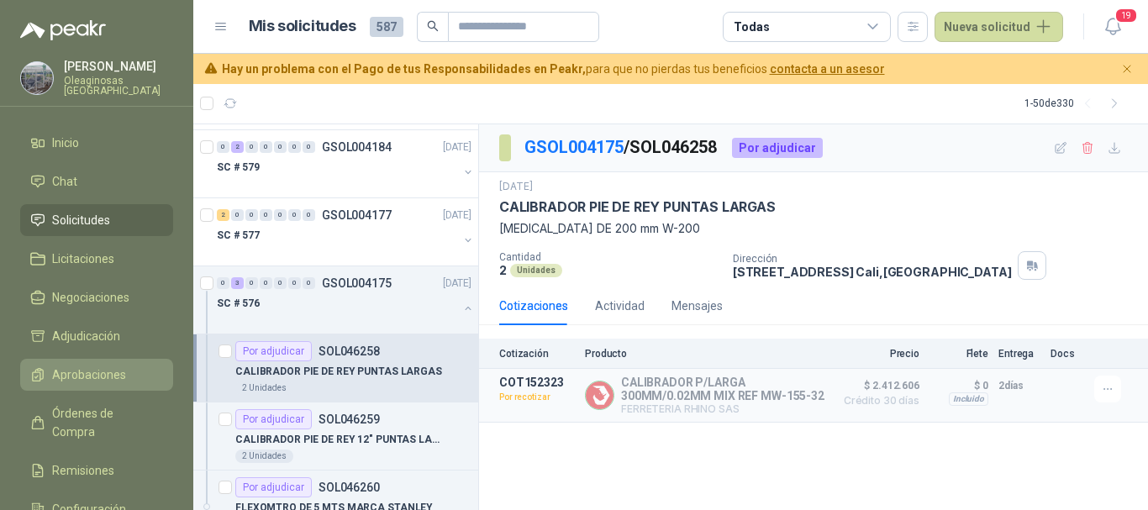
click at [109, 368] on span "Aprobaciones" at bounding box center [89, 375] width 74 height 18
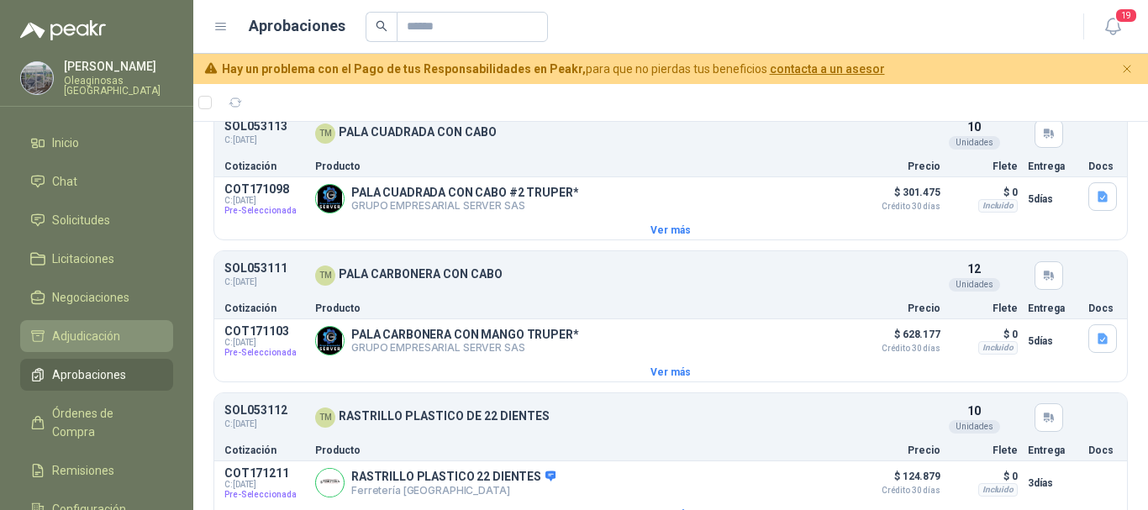
scroll to position [4424, 0]
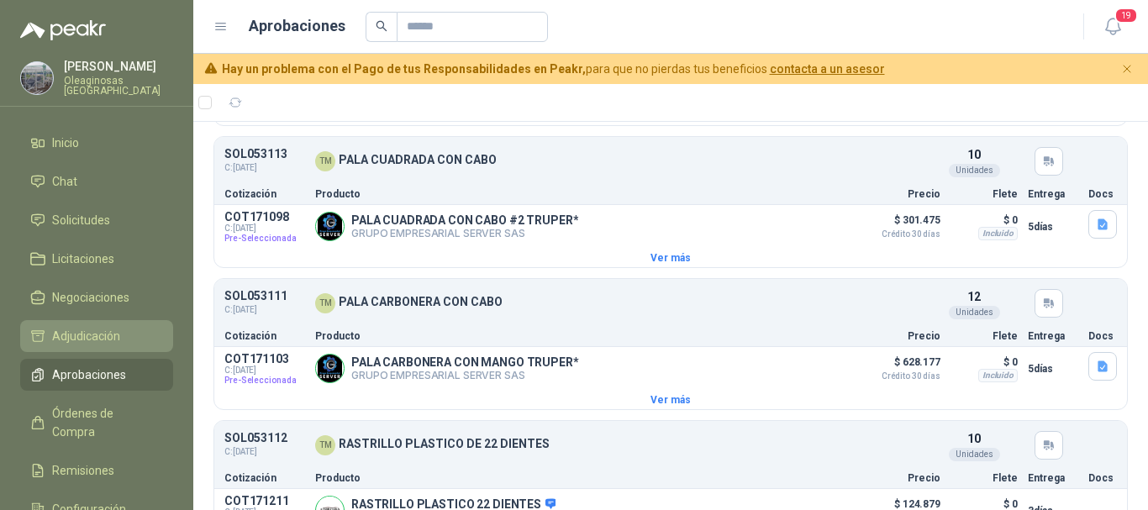
click at [144, 330] on li "Adjudicación" at bounding box center [96, 336] width 133 height 18
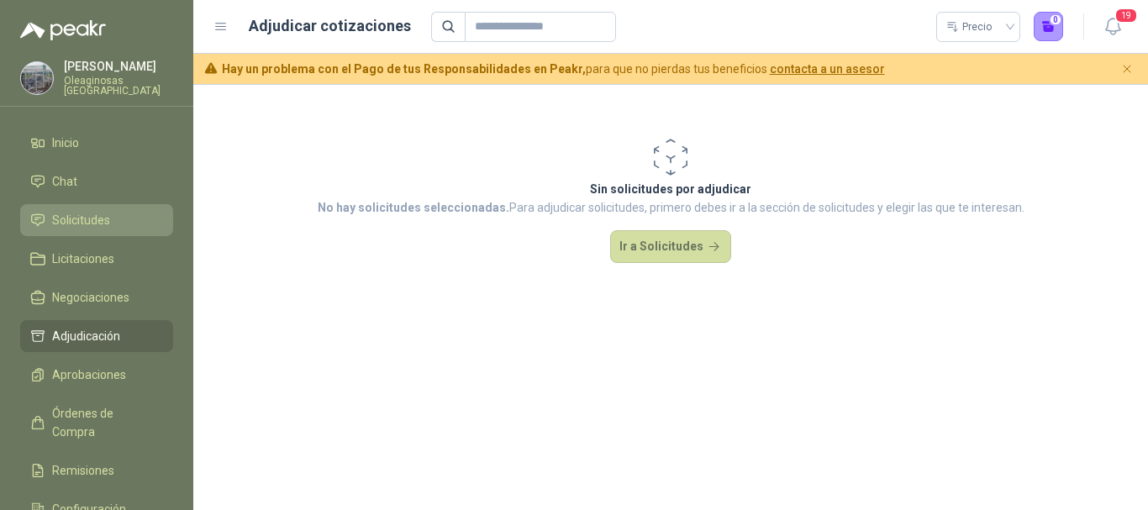
click at [107, 216] on span "Solicitudes" at bounding box center [81, 220] width 58 height 18
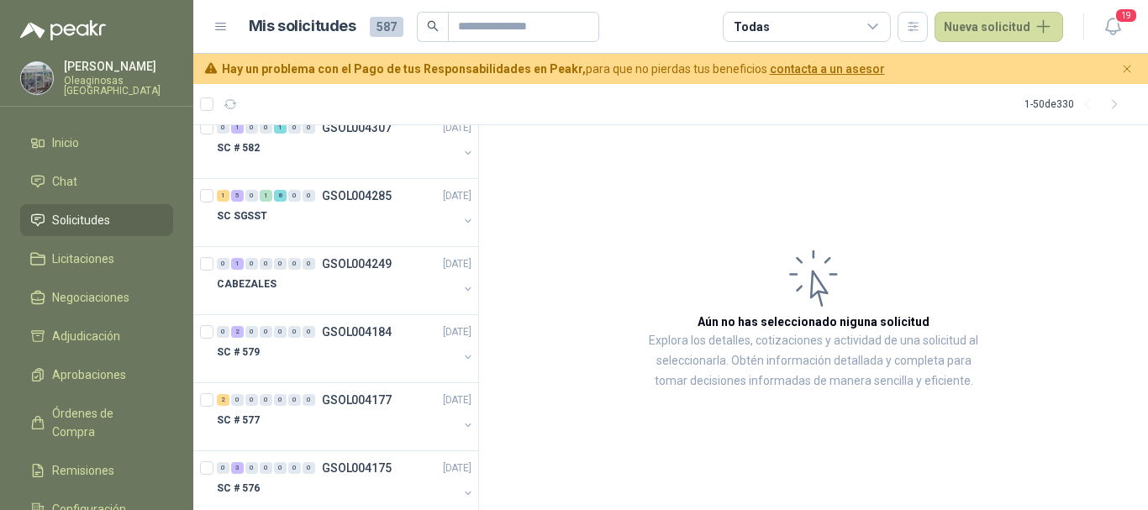
scroll to position [3041, 0]
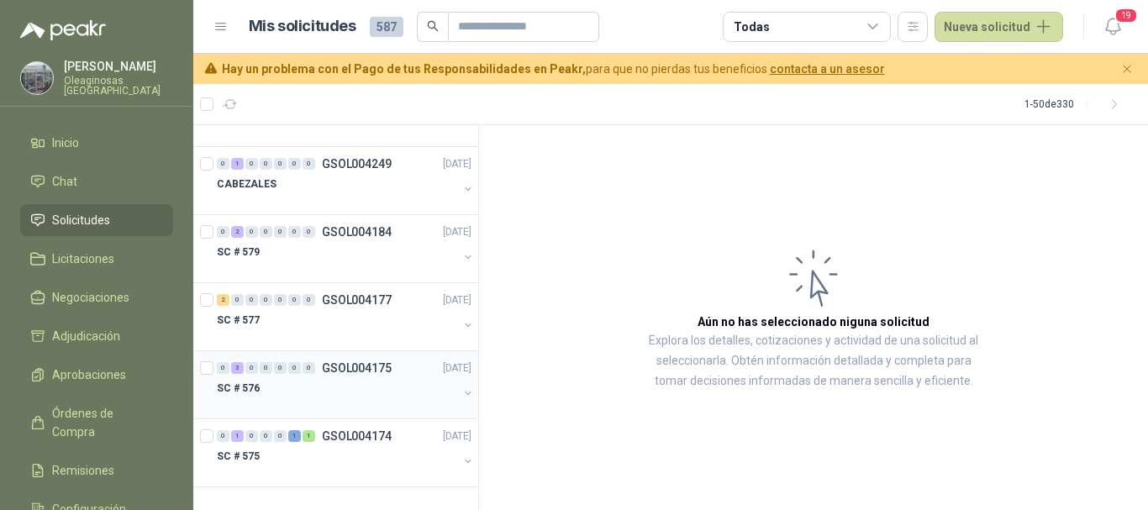
click at [335, 387] on div "SC # 576" at bounding box center [337, 388] width 241 height 20
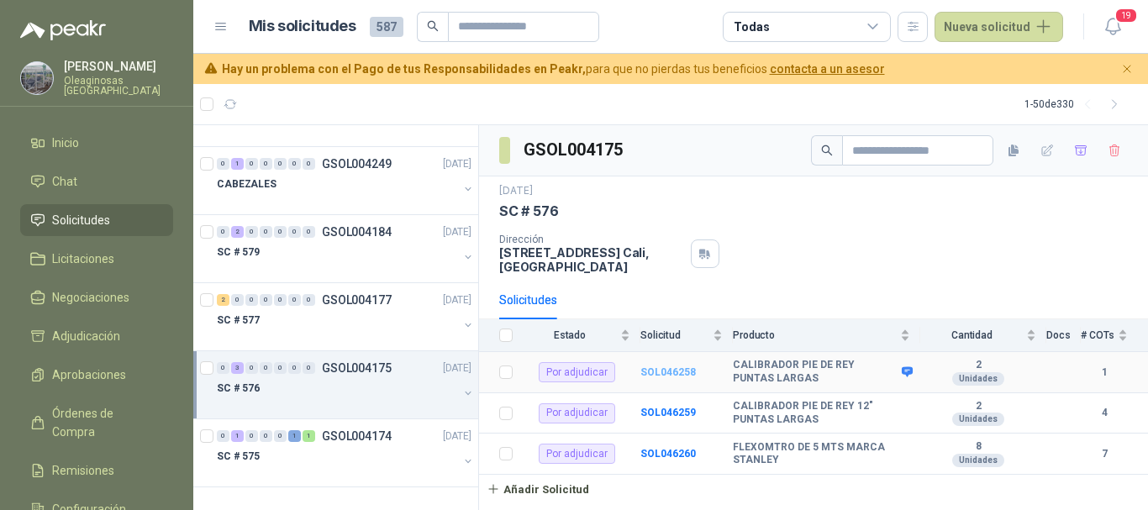
click at [677, 374] on b "SOL046258" at bounding box center [667, 372] width 55 height 12
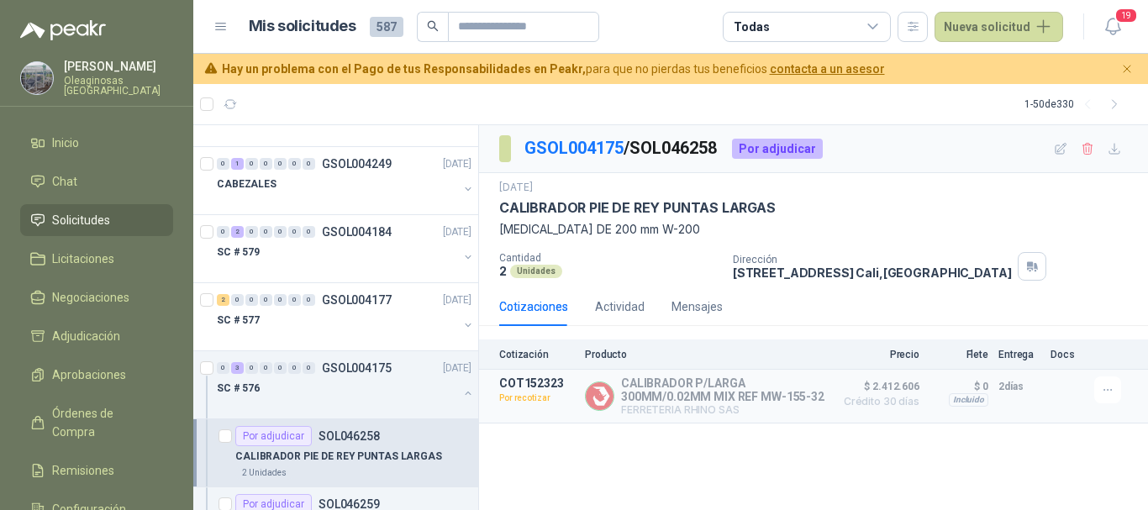
click at [882, 100] on article "1 - 50 de 330" at bounding box center [670, 104] width 955 height 40
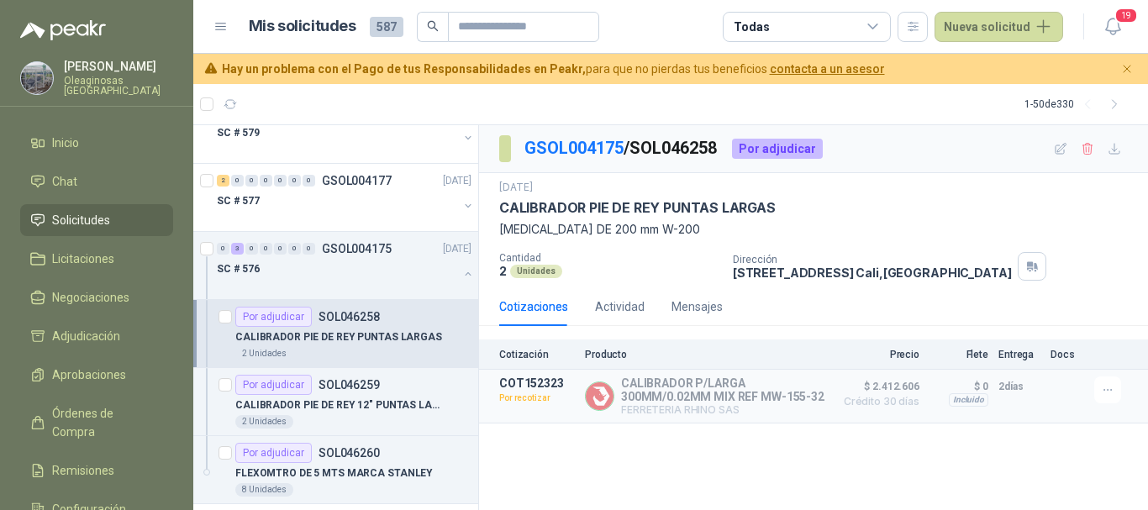
scroll to position [3209, 0]
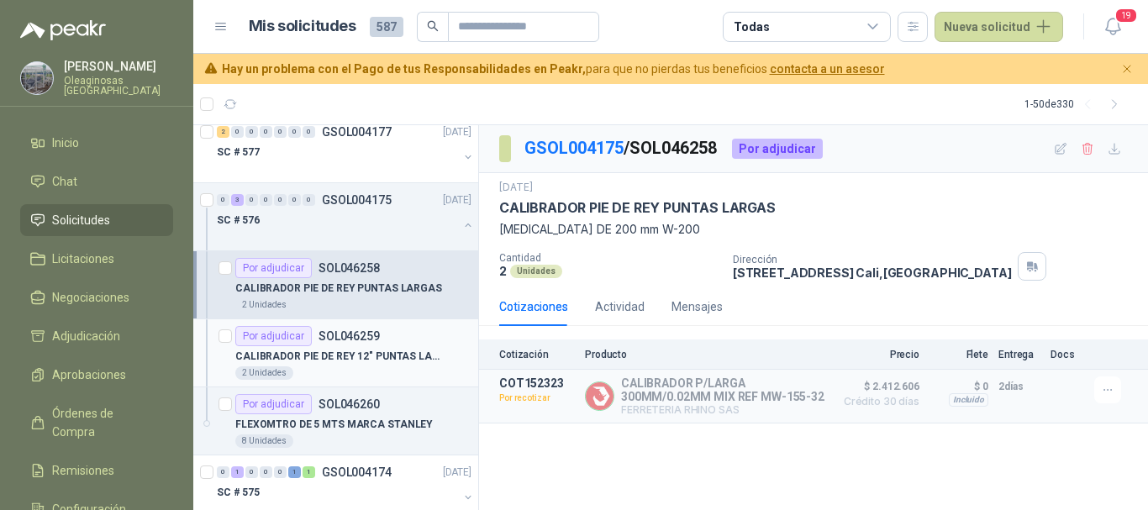
click at [377, 361] on p "CALIBRADOR PIE DE REY 12" PUNTAS LARGAS" at bounding box center [339, 357] width 209 height 16
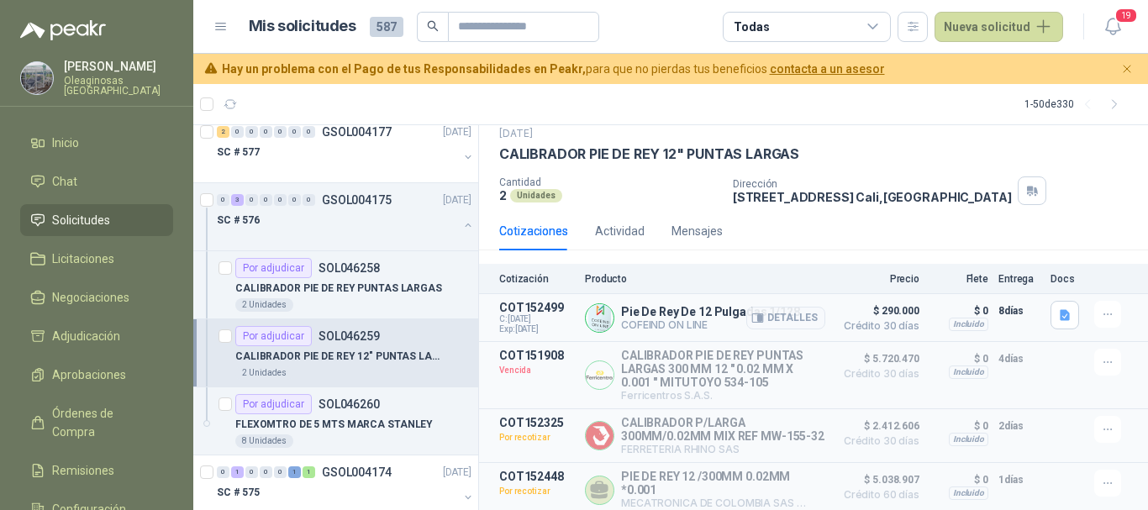
scroll to position [82, 0]
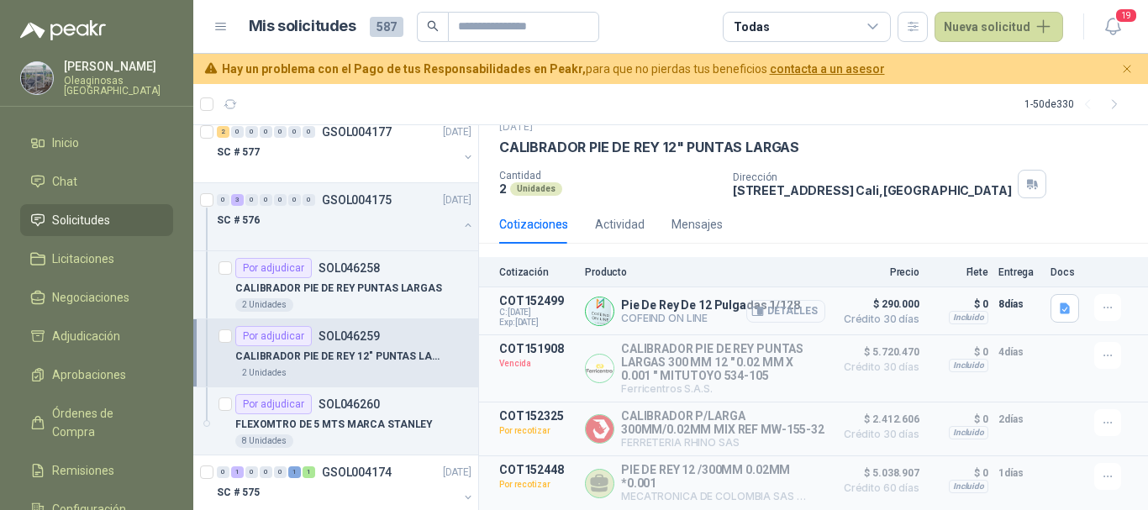
click at [777, 300] on button "Detalles" at bounding box center [785, 311] width 79 height 23
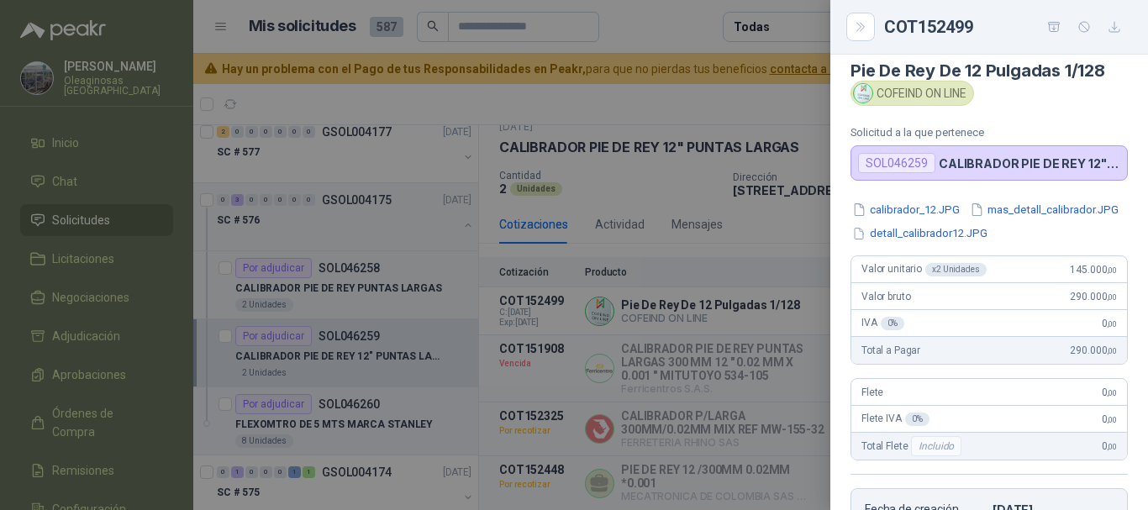
scroll to position [0, 0]
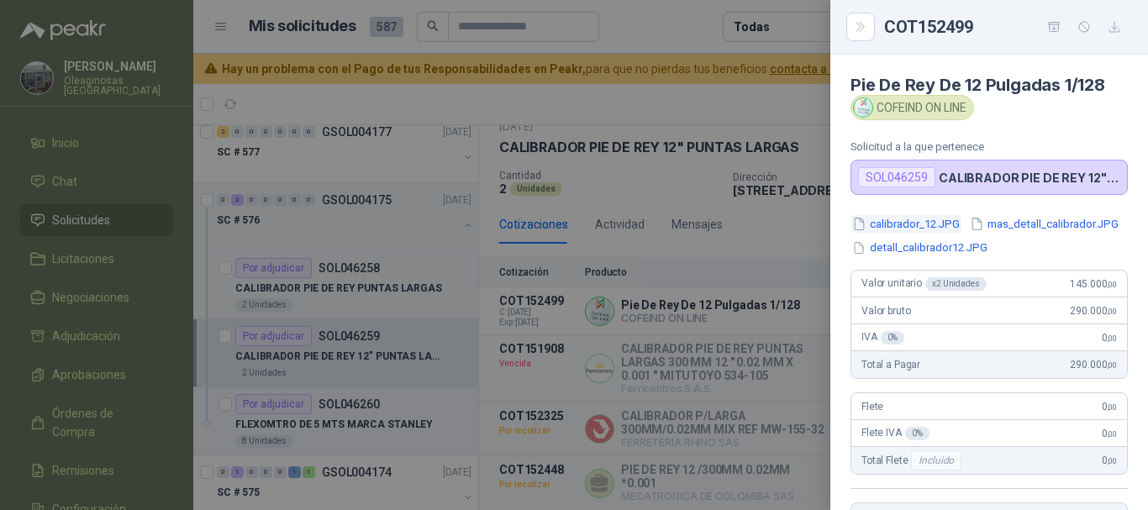
click at [929, 224] on button "calibrador_12.JPG" at bounding box center [905, 224] width 111 height 18
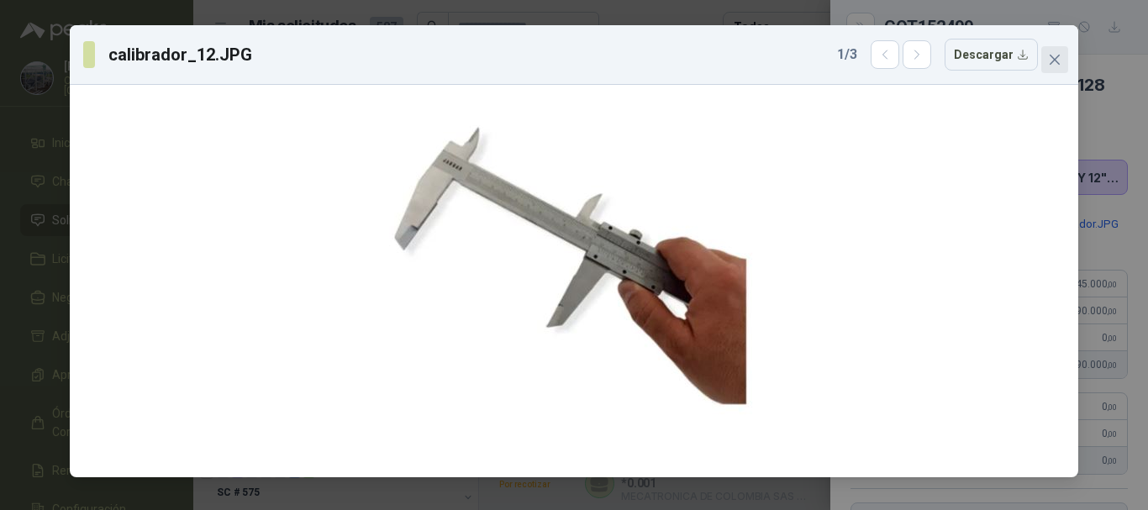
click at [1062, 58] on span "Close" at bounding box center [1054, 59] width 27 height 13
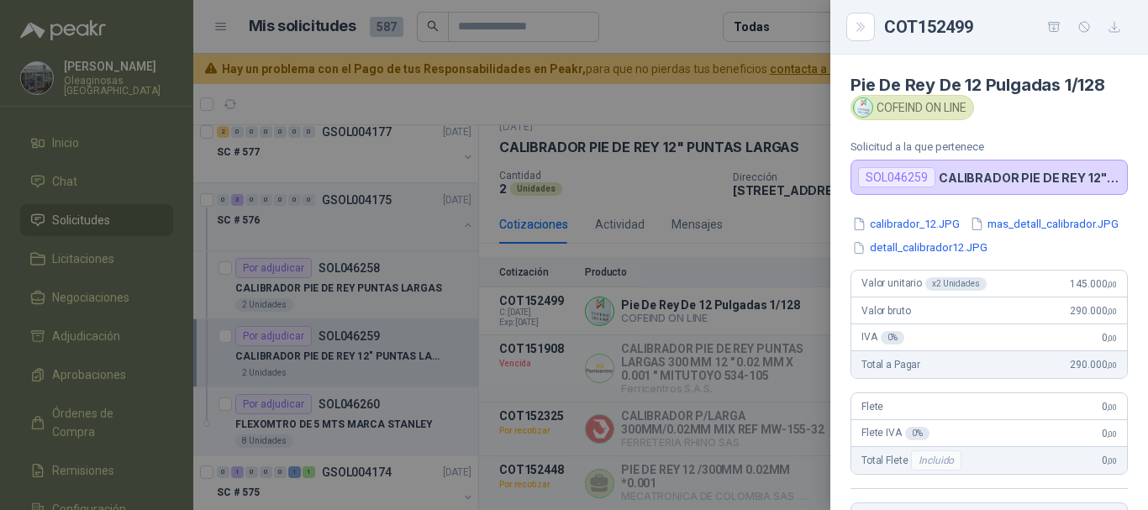
click at [689, 14] on div at bounding box center [574, 255] width 1148 height 510
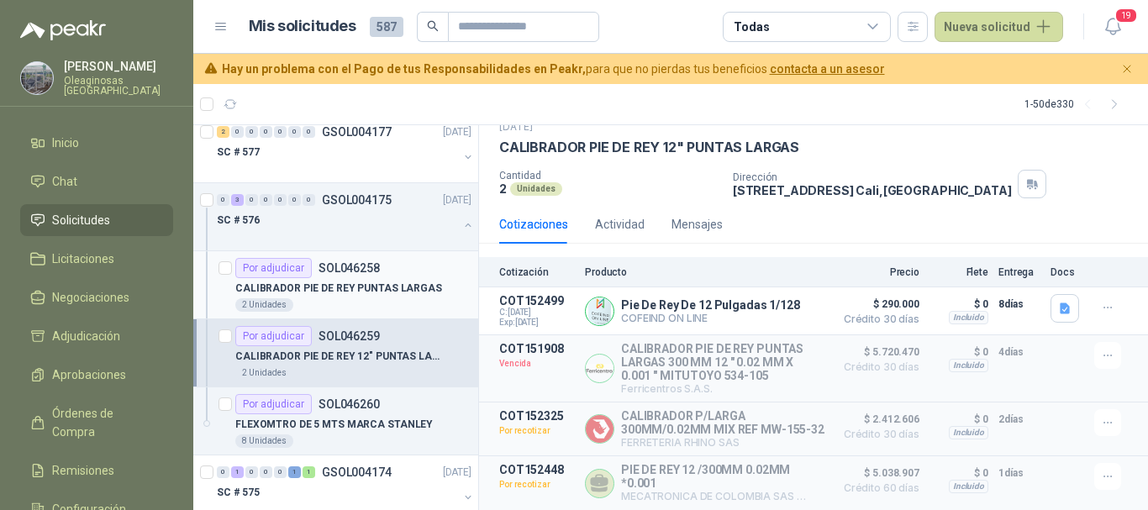
click at [440, 306] on div "2 Unidades" at bounding box center [353, 304] width 236 height 13
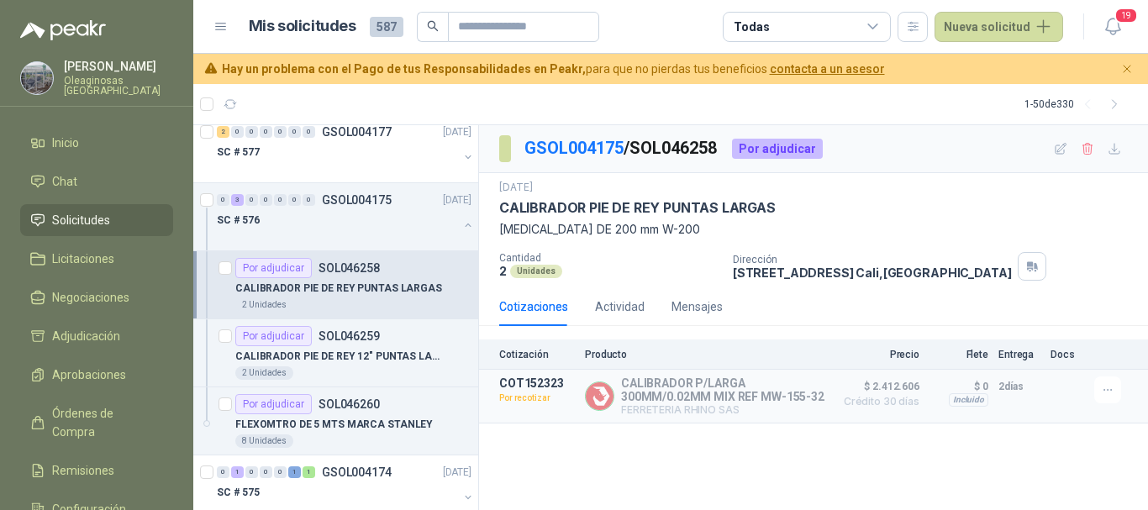
click at [417, 102] on article "1 - 50 de 330" at bounding box center [670, 104] width 955 height 40
